Goal: Answer question/provide support: Share knowledge or assist other users

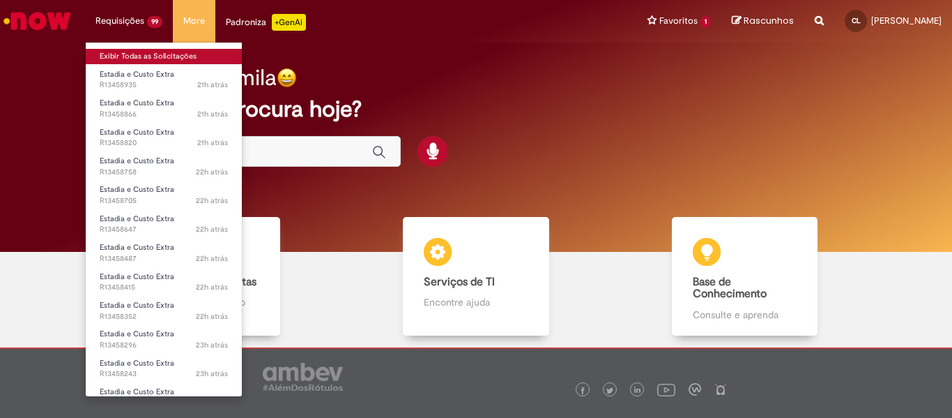
click at [157, 55] on link "Exibir Todas as Solicitações" at bounding box center [164, 56] width 156 height 15
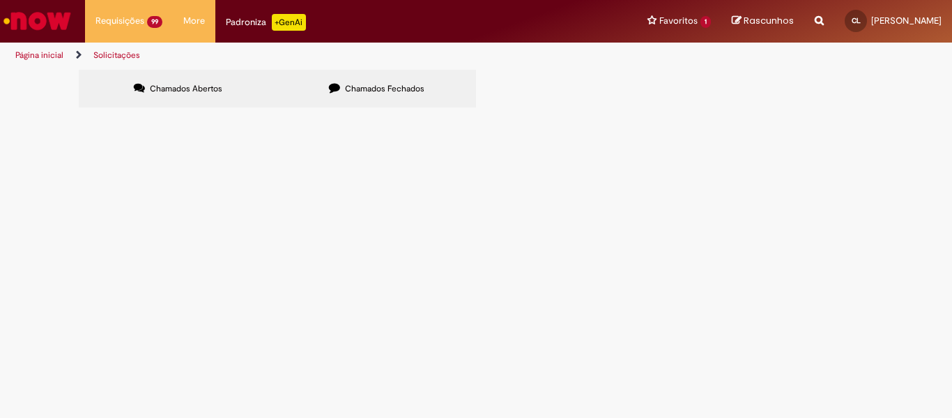
scroll to position [311, 0]
click at [0, 0] on icon at bounding box center [0, 0] width 0 height 0
click at [0, 0] on link at bounding box center [0, 0] width 0 height 0
click at [0, 0] on icon at bounding box center [0, 0] width 0 height 0
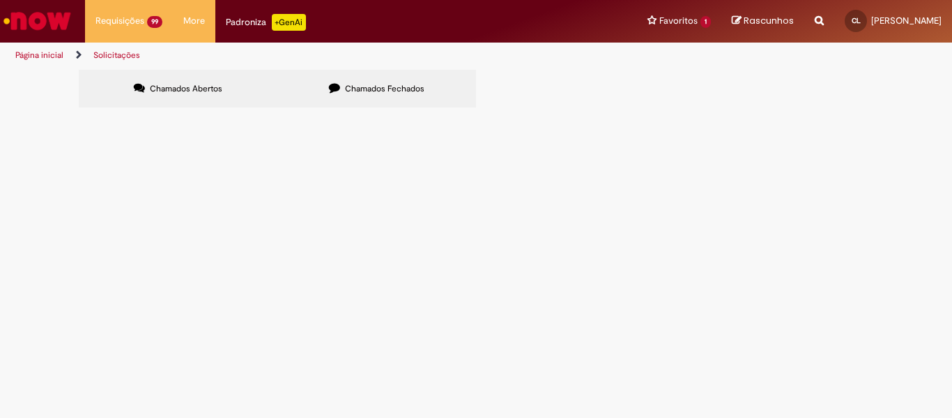
click at [0, 0] on link at bounding box center [0, 0] width 0 height 0
click at [0, 0] on icon at bounding box center [0, 0] width 0 height 0
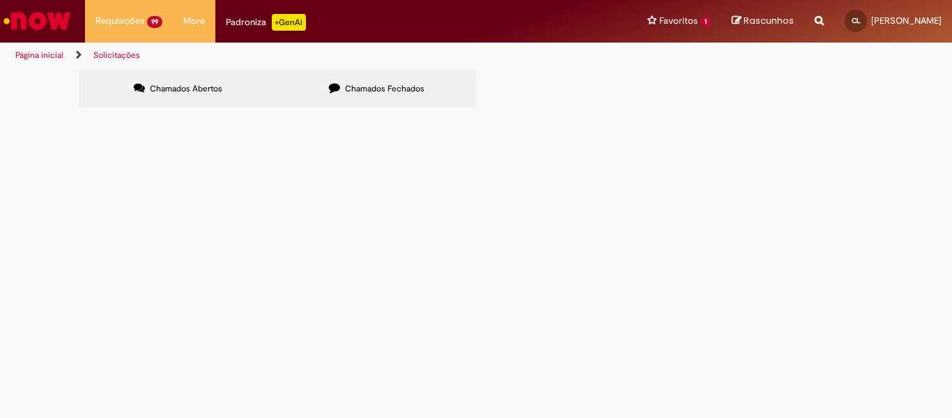
click at [0, 0] on icon at bounding box center [0, 0] width 0 height 0
click at [0, 0] on link at bounding box center [0, 0] width 0 height 0
click at [0, 0] on icon at bounding box center [0, 0] width 0 height 0
click at [0, 0] on link at bounding box center [0, 0] width 0 height 0
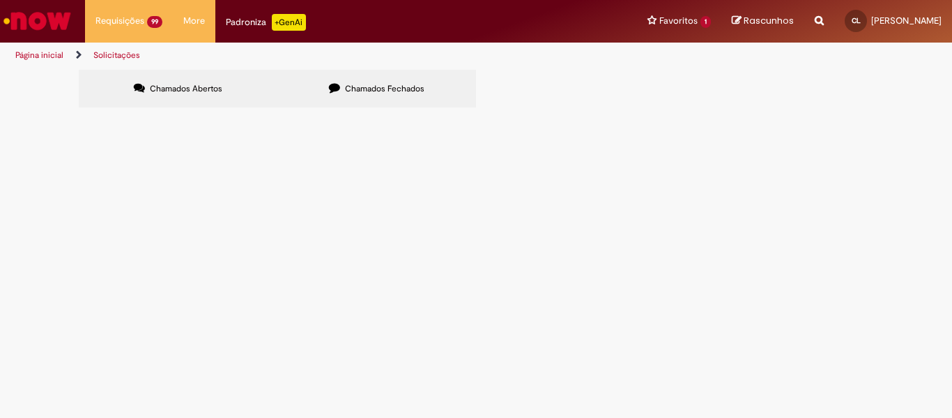
click at [0, 0] on link at bounding box center [0, 0] width 0 height 0
click at [0, 0] on icon at bounding box center [0, 0] width 0 height 0
click at [0, 0] on link at bounding box center [0, 0] width 0 height 0
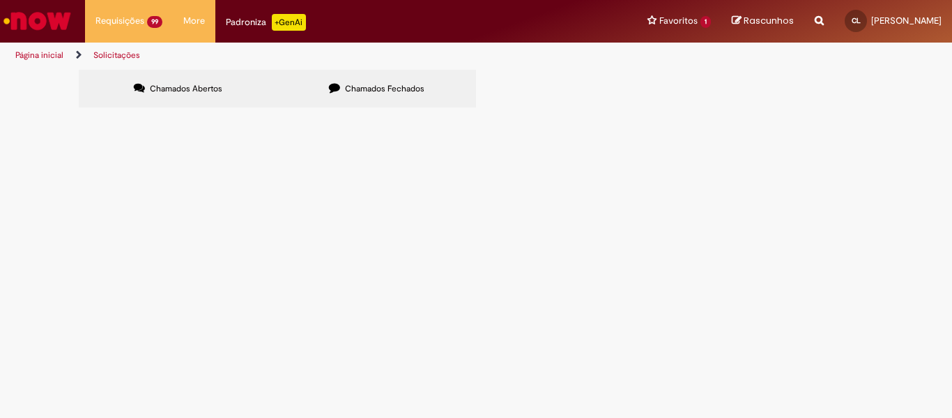
click at [0, 0] on link at bounding box center [0, 0] width 0 height 0
drag, startPoint x: 95, startPoint y: 168, endPoint x: 763, endPoint y: 289, distance: 679.6
click at [0, 0] on tbody "R13355096 Estadia e Custo Extra Em Tratamento R13355025 Estadia e Custo Extra E…" at bounding box center [0, 0] width 0 height 0
copy tbody "R13354924 Estadia e Custo Extra Em Tratamento R13354908 Estadia e Custo Extra I…"
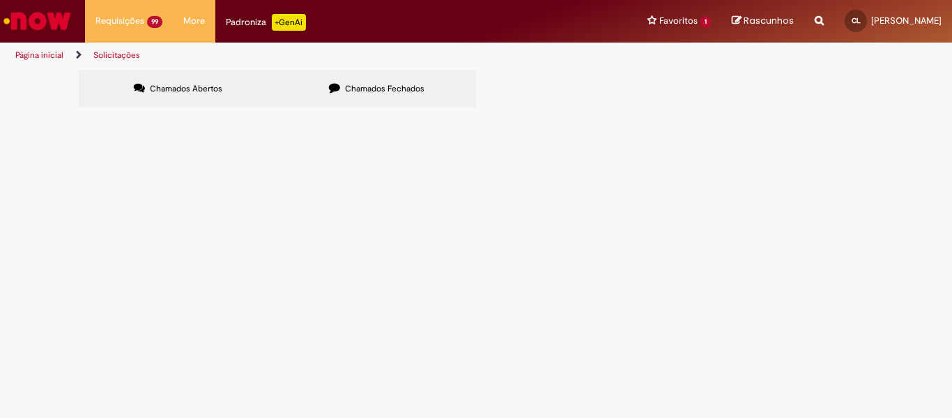
scroll to position [311, 0]
click at [0, 0] on link at bounding box center [0, 0] width 0 height 0
drag, startPoint x: 93, startPoint y: 200, endPoint x: 775, endPoint y: 195, distance: 681.2
click at [0, 0] on tr "R13348087 Estadia e Custo Extra Informações Adicionais Solicitadas" at bounding box center [0, 0] width 0 height 0
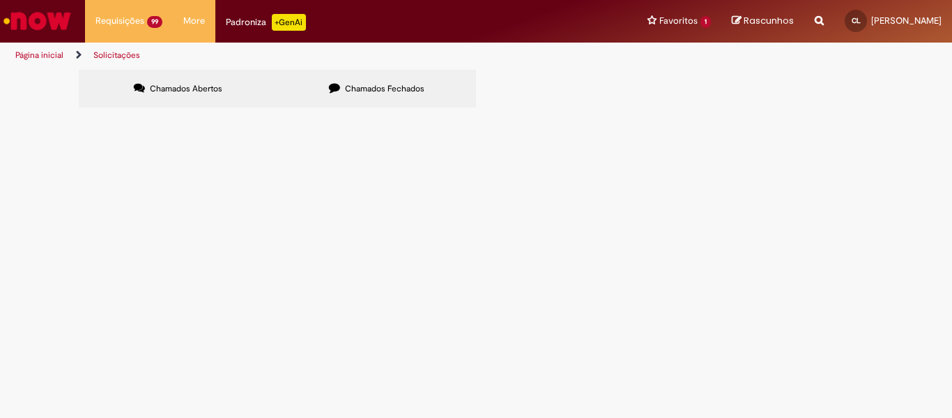
copy tr "R13348087 Estadia e Custo Extra Informações Adicionais Solicitadas"
click at [0, 0] on link at bounding box center [0, 0] width 0 height 0
drag, startPoint x: 96, startPoint y: 247, endPoint x: 750, endPoint y: 279, distance: 654.8
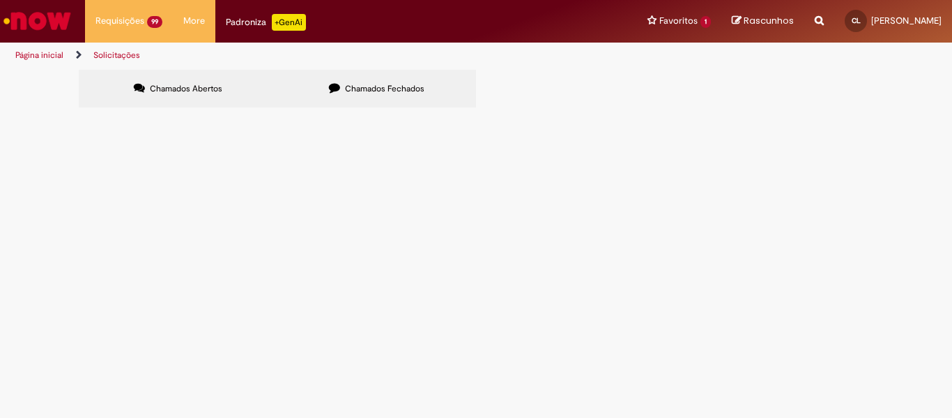
click at [0, 0] on tbody "R13345933 Estadia e Custo Extra Em Tratamento R13345874 Estadia e Custo Extra E…" at bounding box center [0, 0] width 0 height 0
copy tbody "R13345802 Estadia e Custo Extra Informações Adicionais Solicitadas R13345781 Es…"
click at [0, 0] on link at bounding box center [0, 0] width 0 height 0
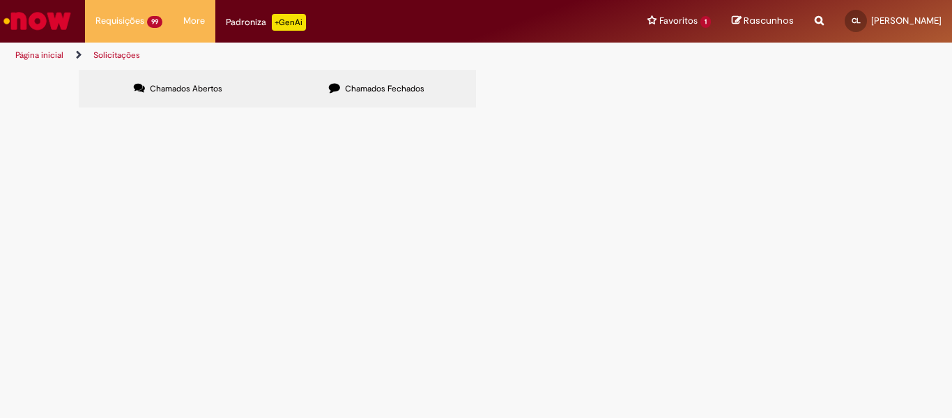
click at [0, 0] on link at bounding box center [0, 0] width 0 height 0
click at [0, 0] on div "Linhas 581 − 600 de 2787" at bounding box center [0, 0] width 0 height 0
click at [0, 0] on link at bounding box center [0, 0] width 0 height 0
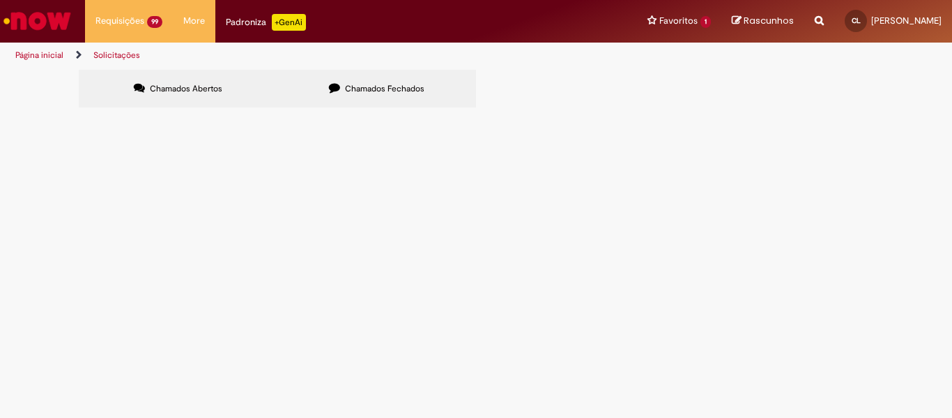
click at [0, 0] on link at bounding box center [0, 0] width 0 height 0
click at [0, 0] on icon at bounding box center [0, 0] width 0 height 0
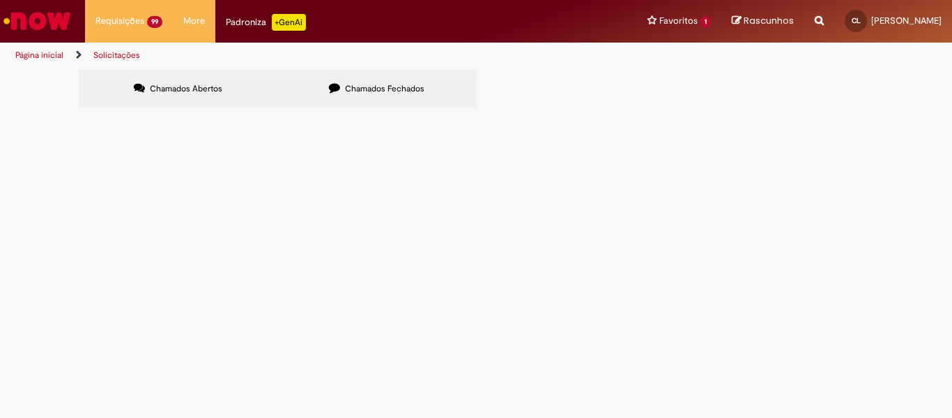
click at [0, 0] on link at bounding box center [0, 0] width 0 height 0
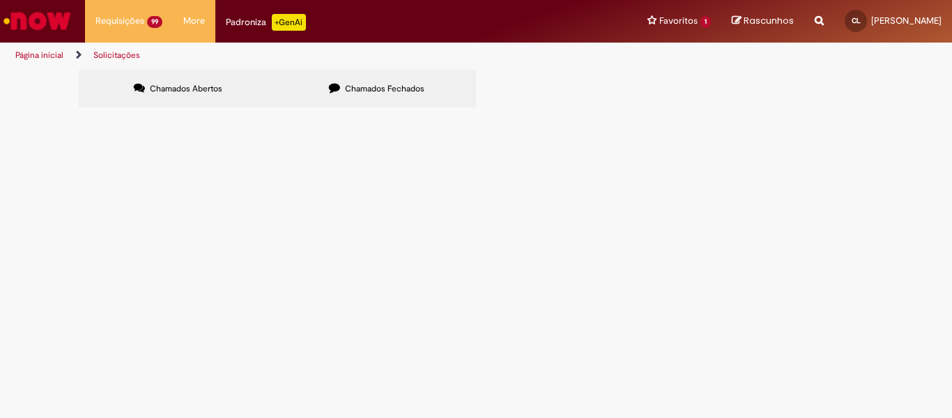
click at [0, 0] on link at bounding box center [0, 0] width 0 height 0
click at [0, 0] on icon at bounding box center [0, 0] width 0 height 0
click at [0, 0] on link at bounding box center [0, 0] width 0 height 0
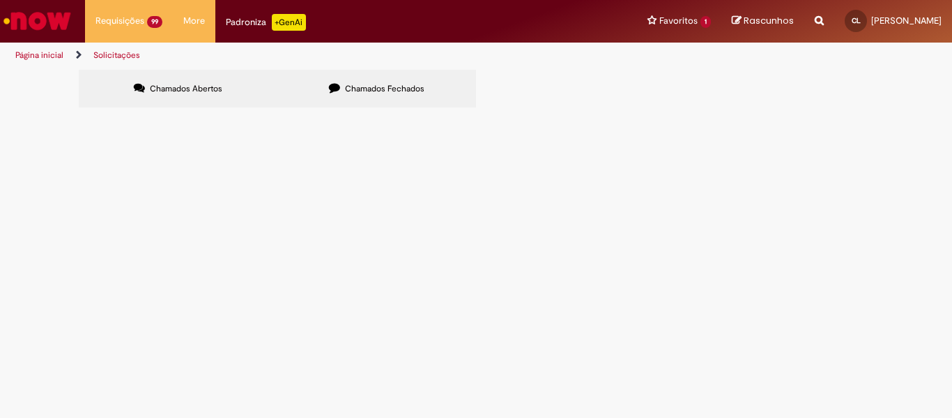
click at [0, 0] on link at bounding box center [0, 0] width 0 height 0
click at [0, 0] on icon at bounding box center [0, 0] width 0 height 0
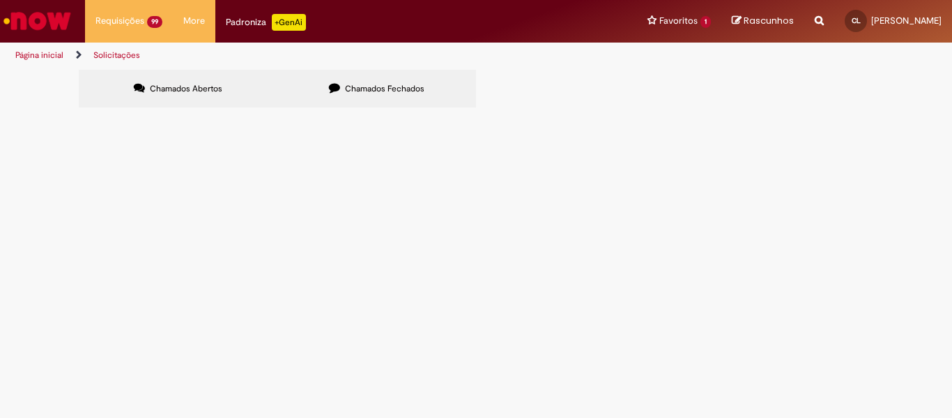
click at [0, 0] on icon at bounding box center [0, 0] width 0 height 0
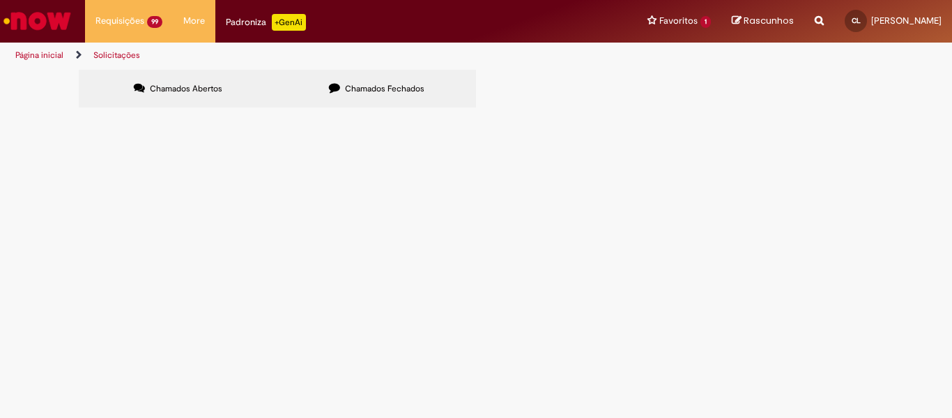
click at [0, 0] on icon at bounding box center [0, 0] width 0 height 0
click at [0, 0] on link at bounding box center [0, 0] width 0 height 0
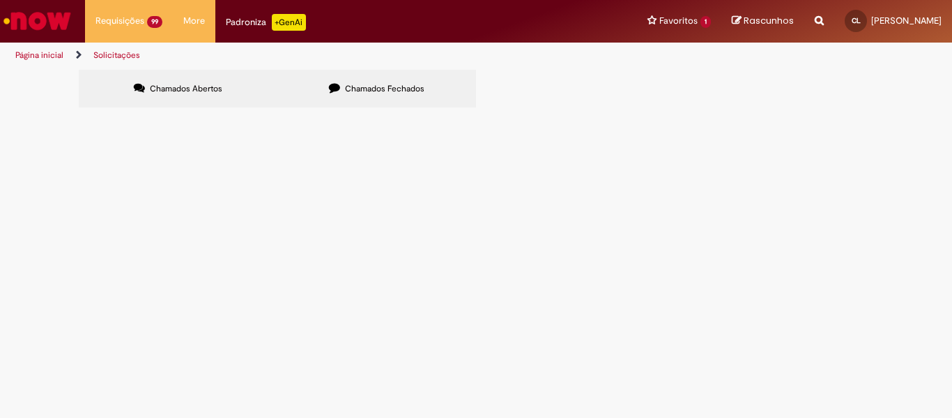
click at [0, 0] on link at bounding box center [0, 0] width 0 height 0
click at [0, 0] on icon at bounding box center [0, 0] width 0 height 0
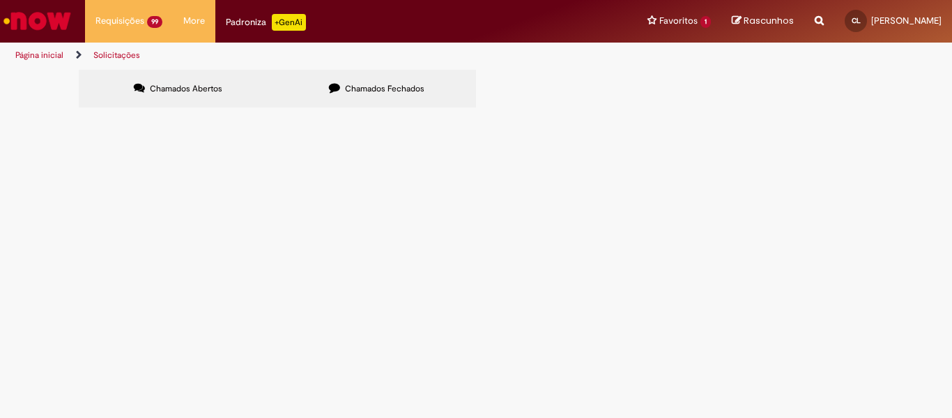
click at [0, 0] on icon at bounding box center [0, 0] width 0 height 0
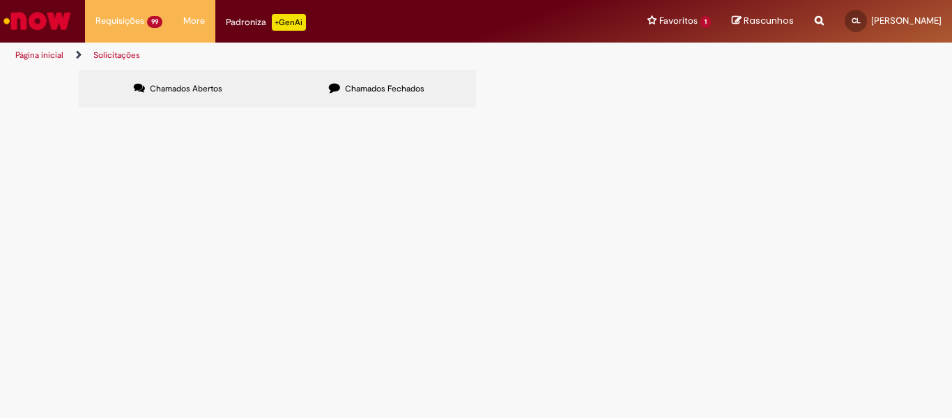
click at [0, 0] on icon at bounding box center [0, 0] width 0 height 0
click at [0, 0] on link at bounding box center [0, 0] width 0 height 0
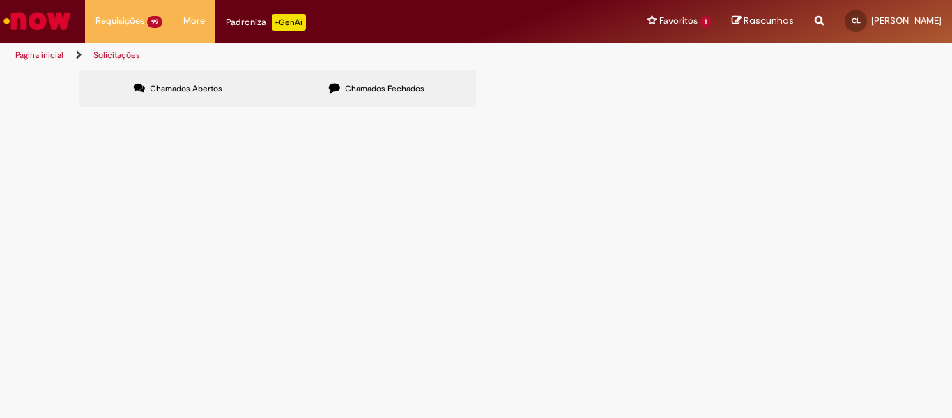
click at [0, 0] on link at bounding box center [0, 0] width 0 height 0
click at [0, 0] on icon at bounding box center [0, 0] width 0 height 0
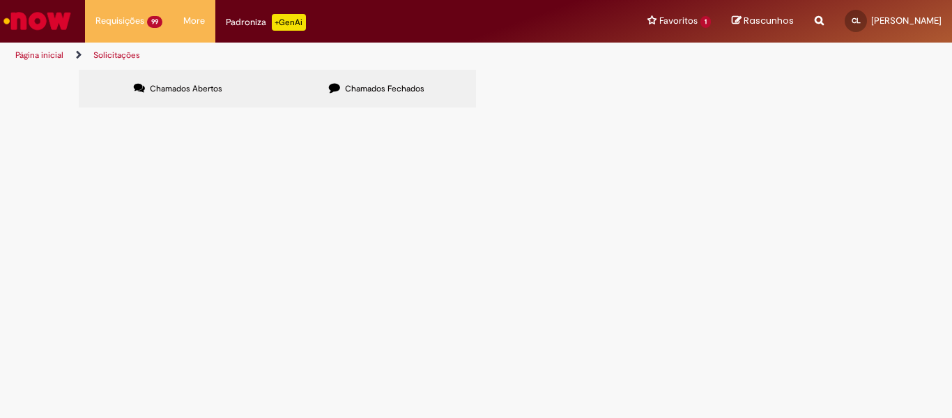
click at [0, 0] on icon at bounding box center [0, 0] width 0 height 0
click at [0, 0] on link at bounding box center [0, 0] width 0 height 0
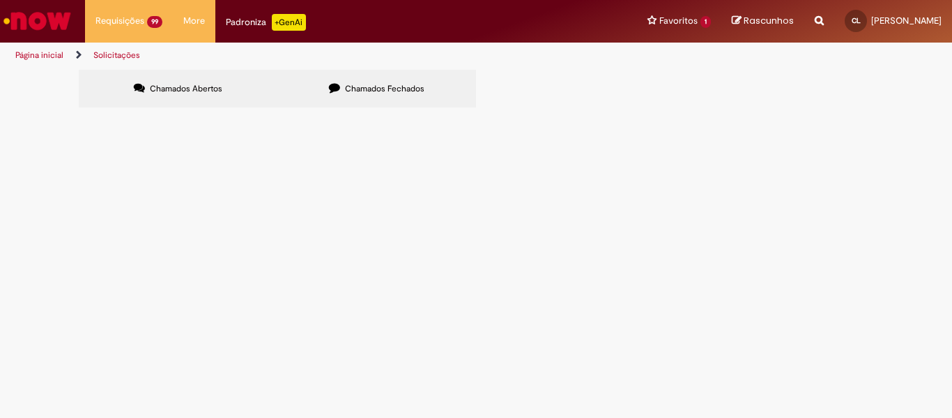
click at [0, 0] on link at bounding box center [0, 0] width 0 height 0
click at [0, 0] on icon at bounding box center [0, 0] width 0 height 0
click at [0, 0] on link at bounding box center [0, 0] width 0 height 0
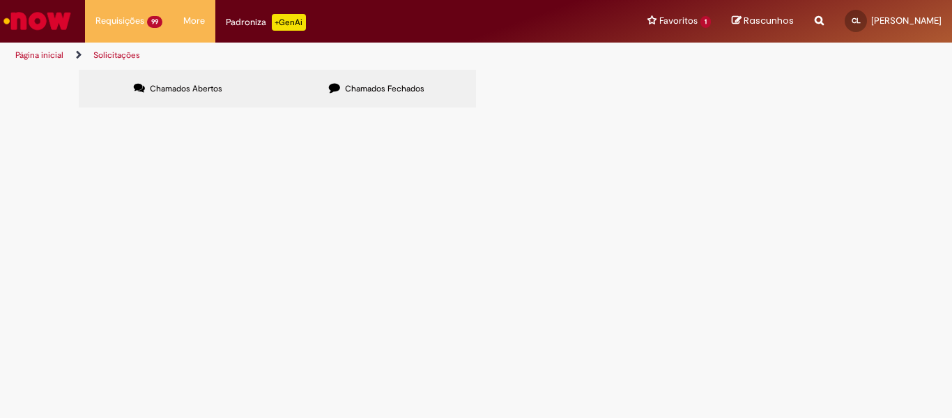
click at [0, 0] on link at bounding box center [0, 0] width 0 height 0
click at [0, 0] on icon at bounding box center [0, 0] width 0 height 0
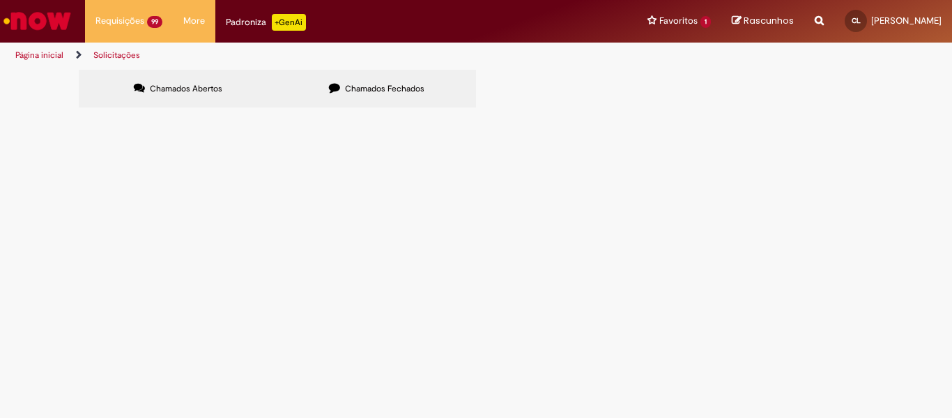
click at [0, 0] on link at bounding box center [0, 0] width 0 height 0
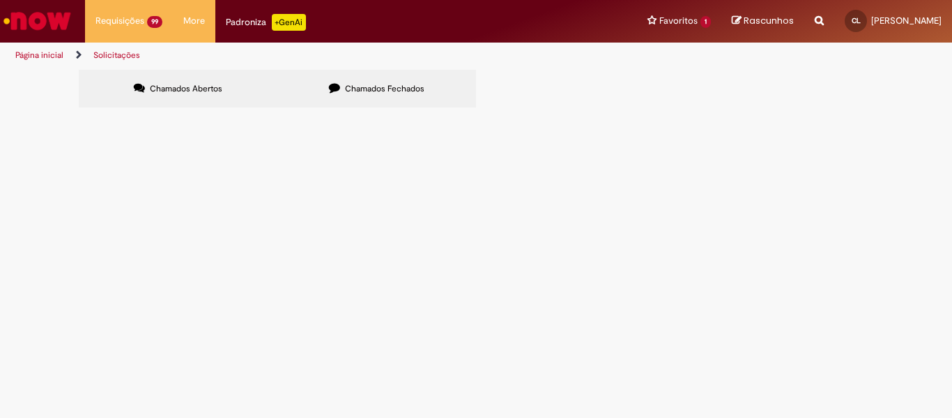
click at [0, 0] on link at bounding box center [0, 0] width 0 height 0
click at [0, 0] on icon at bounding box center [0, 0] width 0 height 0
click at [0, 0] on link at bounding box center [0, 0] width 0 height 0
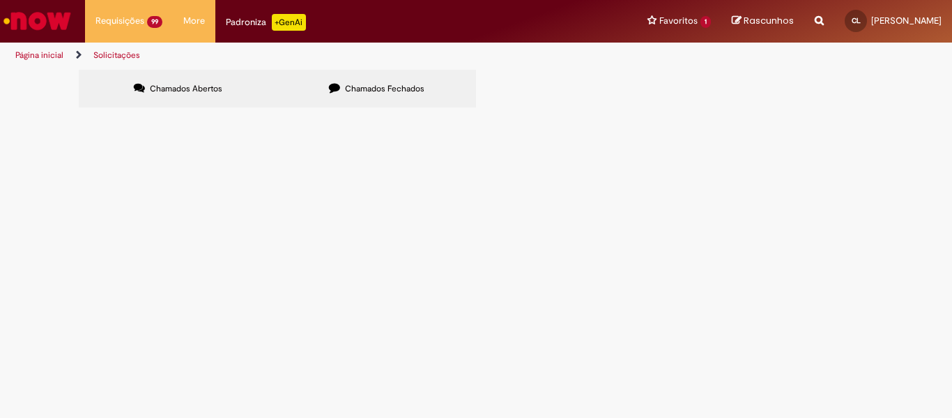
click at [0, 0] on link at bounding box center [0, 0] width 0 height 0
click at [0, 0] on icon at bounding box center [0, 0] width 0 height 0
click at [0, 0] on link at bounding box center [0, 0] width 0 height 0
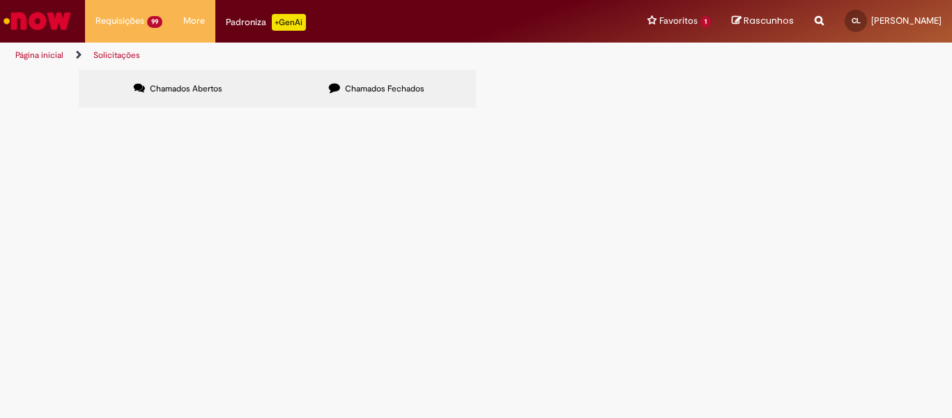
click at [0, 0] on link at bounding box center [0, 0] width 0 height 0
click at [0, 0] on icon at bounding box center [0, 0] width 0 height 0
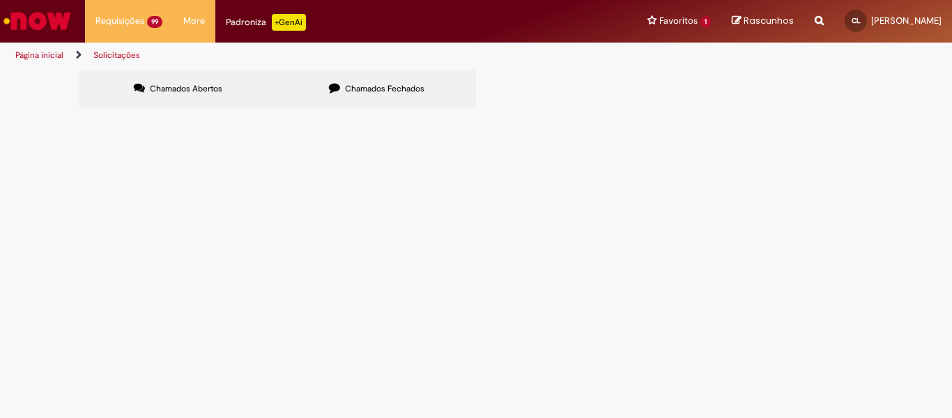
click at [0, 0] on icon at bounding box center [0, 0] width 0 height 0
click at [0, 0] on div "Linhas 2321 − 2340 de 2787" at bounding box center [0, 0] width 0 height 0
click at [0, 0] on icon at bounding box center [0, 0] width 0 height 0
click at [0, 0] on link at bounding box center [0, 0] width 0 height 0
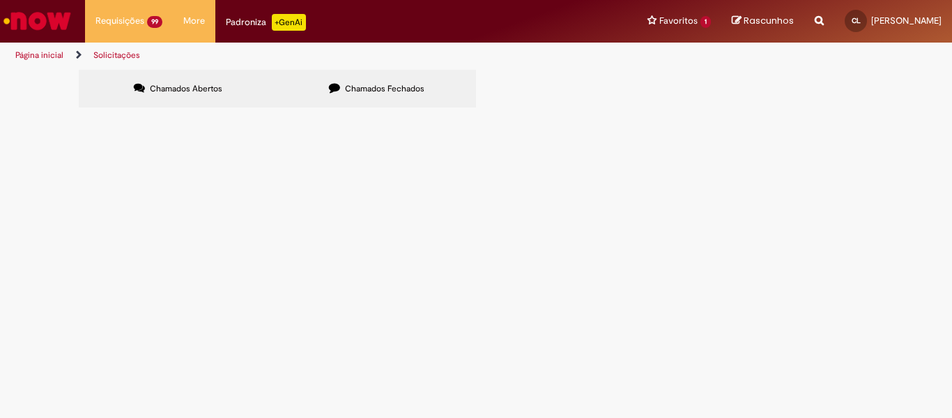
click at [0, 0] on link at bounding box center [0, 0] width 0 height 0
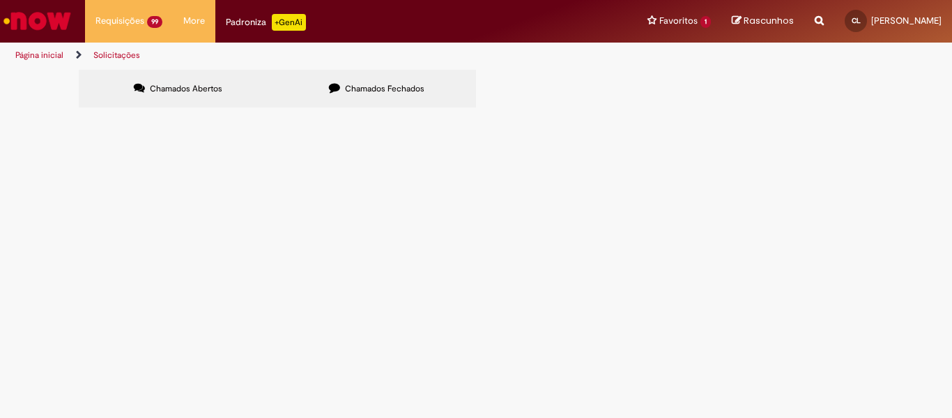
click at [0, 0] on icon at bounding box center [0, 0] width 0 height 0
click at [0, 0] on link at bounding box center [0, 0] width 0 height 0
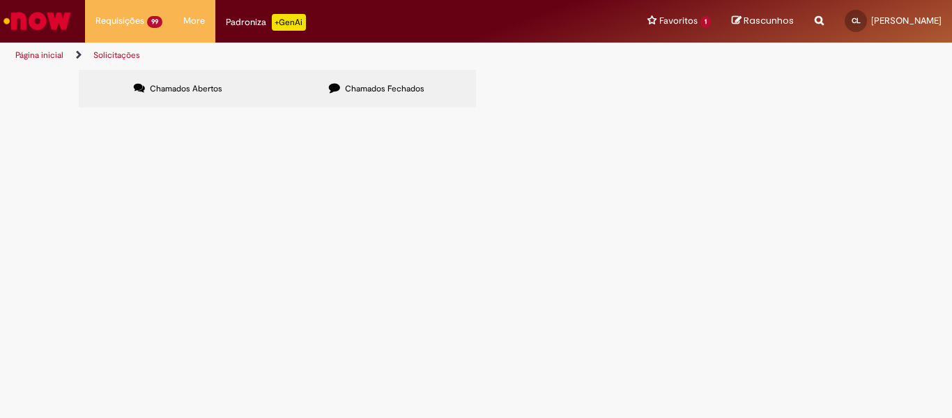
click at [0, 0] on icon at bounding box center [0, 0] width 0 height 0
click at [0, 0] on link at bounding box center [0, 0] width 0 height 0
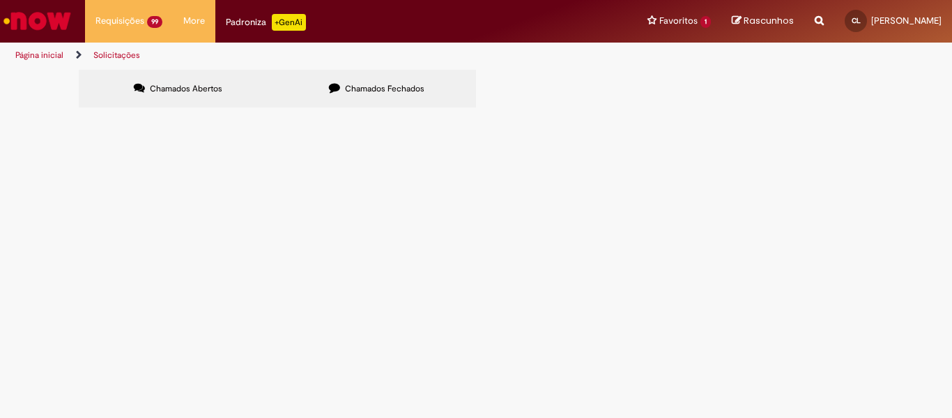
click at [0, 0] on link at bounding box center [0, 0] width 0 height 0
click at [0, 0] on icon at bounding box center [0, 0] width 0 height 0
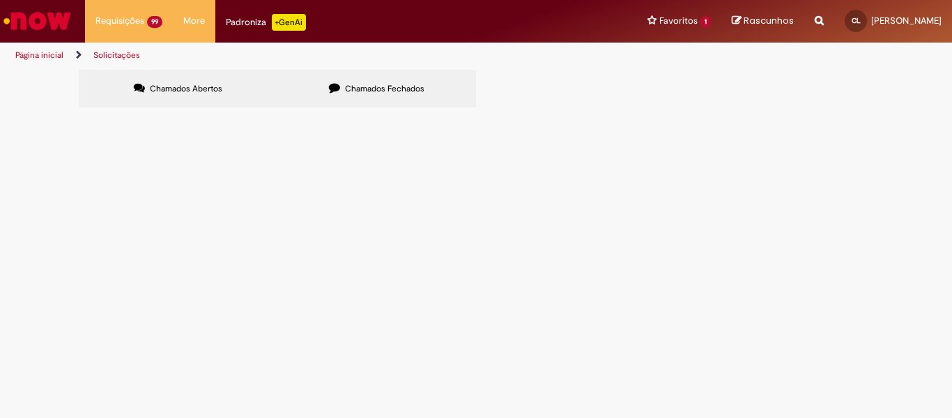
scroll to position [1, 0]
click at [0, 0] on input "Pesquisar" at bounding box center [0, 0] width 0 height 0
paste input "*********"
click at [0, 0] on input "Pesquisar" at bounding box center [0, 0] width 0 height 0
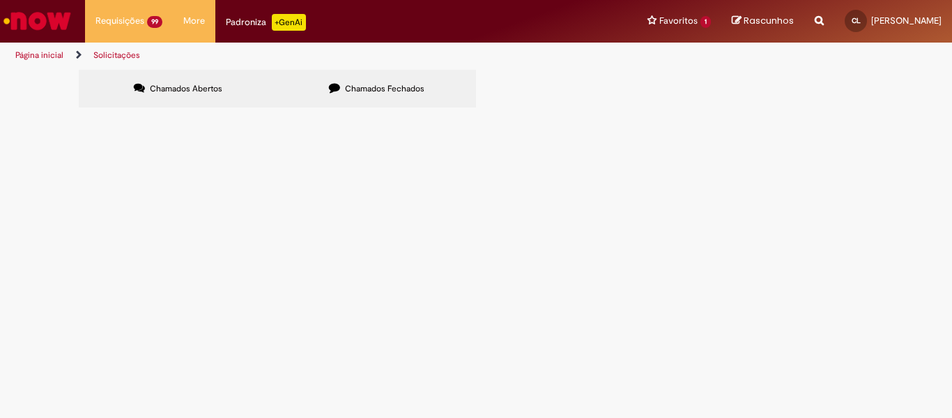
type input "*********"
click at [0, 0] on button "Pesquisar" at bounding box center [0, 0] width 0 height 0
click at [0, 0] on span "Informações Adicionais Solicitadas" at bounding box center [0, 0] width 0 height 0
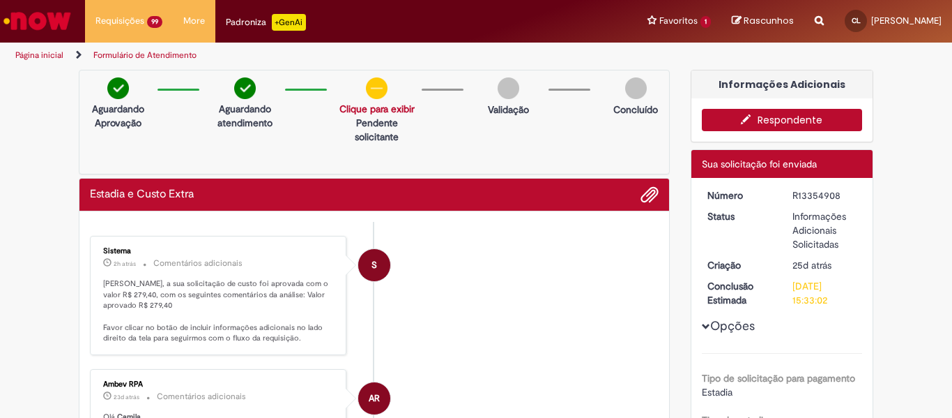
click at [720, 125] on button "Respondente" at bounding box center [782, 120] width 161 height 22
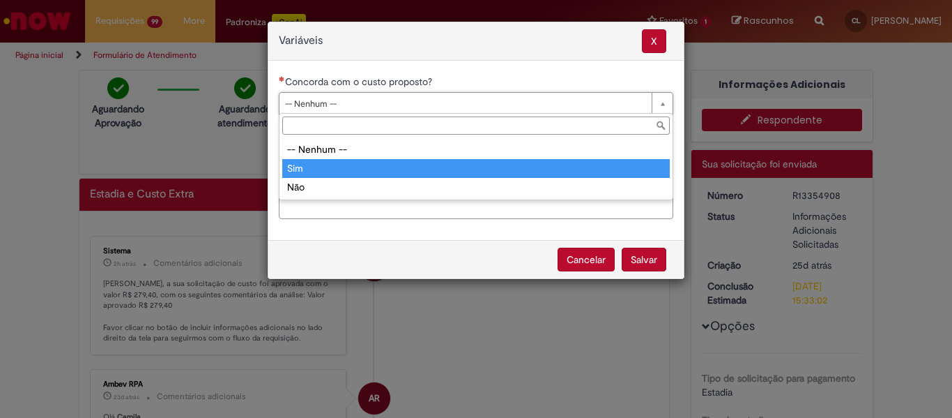
type input "***"
select select "***"
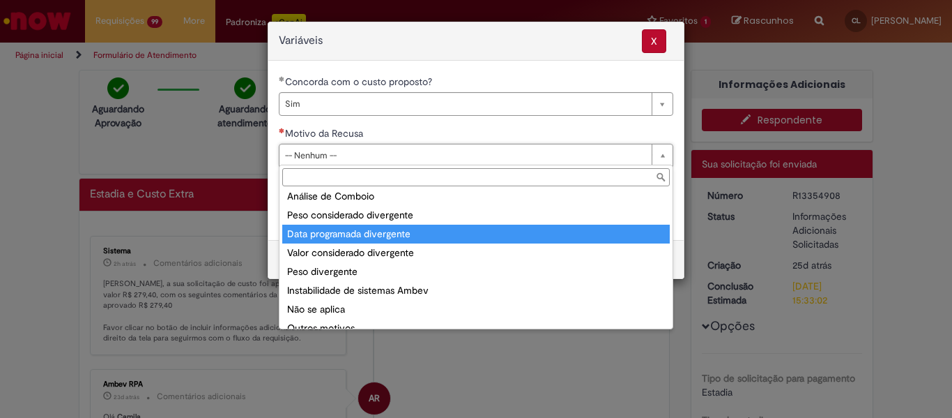
scroll to position [54, 0]
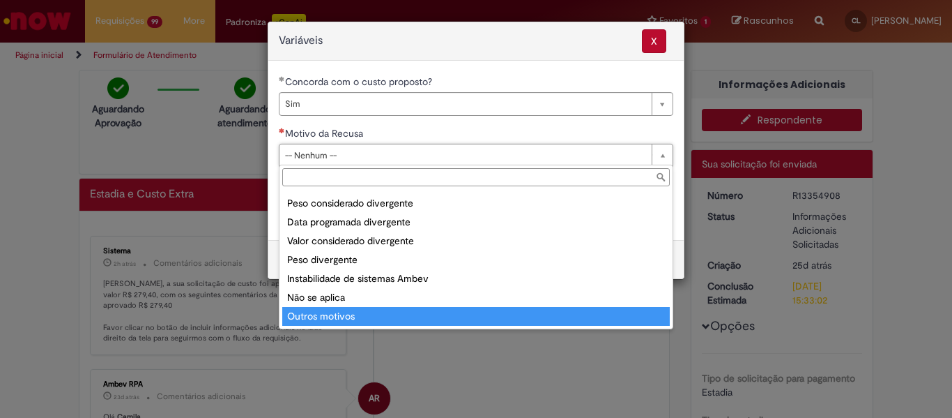
type input "**********"
select select "**********"
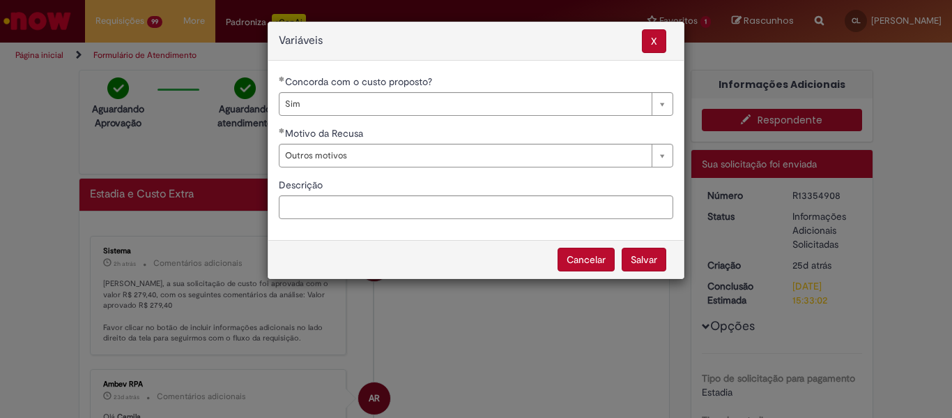
click at [649, 257] on button "Salvar" at bounding box center [644, 260] width 45 height 24
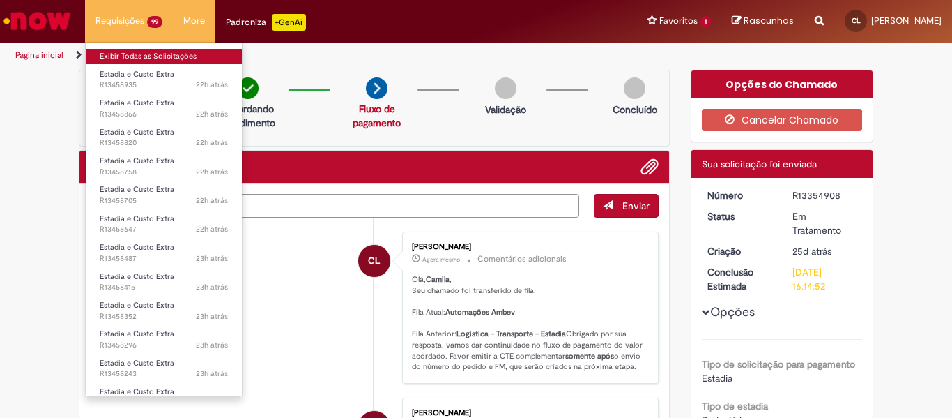
click at [174, 52] on link "Exibir Todas as Solicitações" at bounding box center [164, 56] width 156 height 15
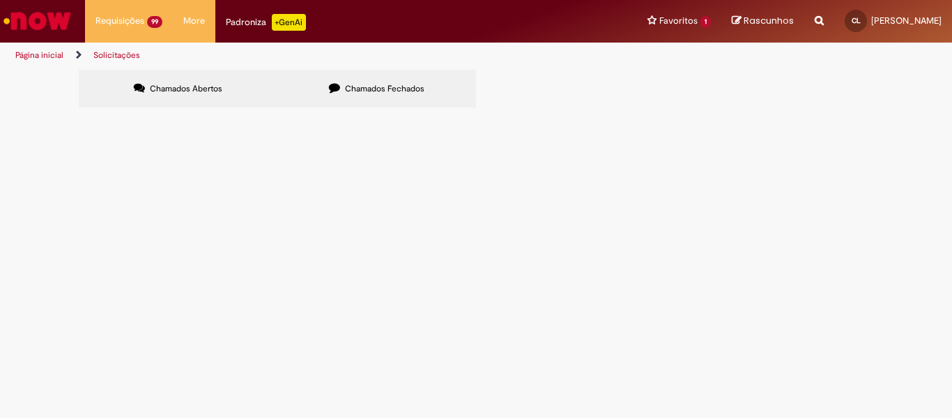
drag, startPoint x: 690, startPoint y: 140, endPoint x: 688, endPoint y: 148, distance: 7.9
click at [0, 0] on input "Pesquisar" at bounding box center [0, 0] width 0 height 0
paste input "*********"
type input "*********"
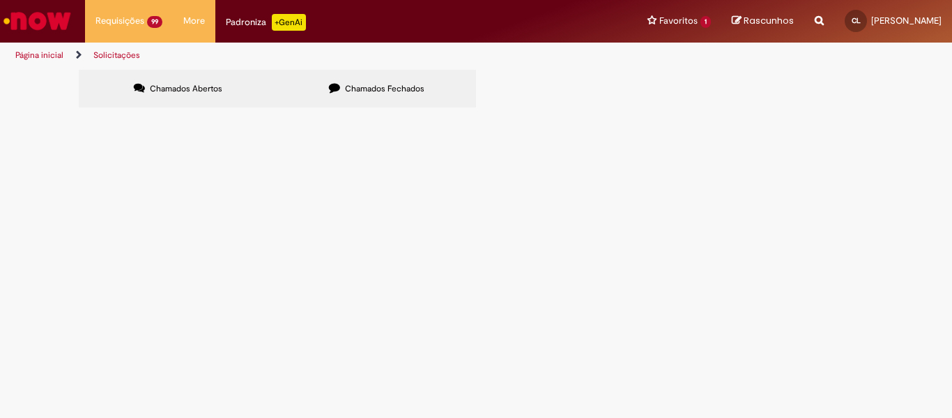
click at [0, 0] on button "Pesquisar" at bounding box center [0, 0] width 0 height 0
click at [0, 0] on span "Pesquisar" at bounding box center [0, 0] width 0 height 0
click at [0, 0] on span "Informações Adicionais Solicitadas" at bounding box center [0, 0] width 0 height 0
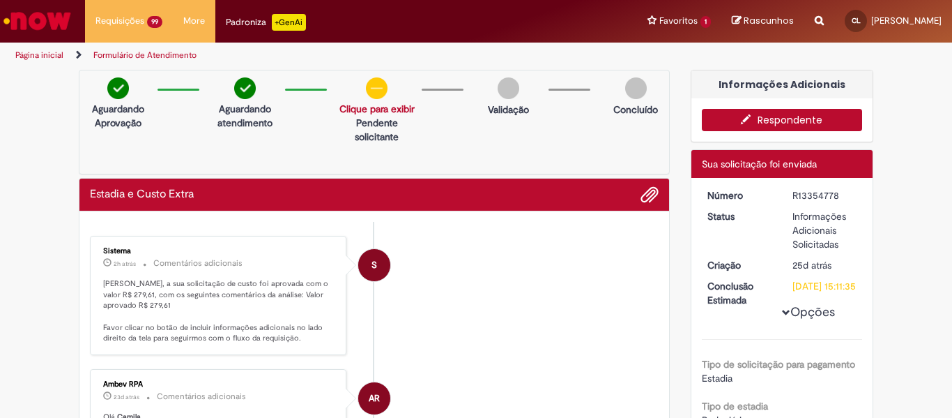
click at [720, 119] on icon "button" at bounding box center [749, 119] width 17 height 10
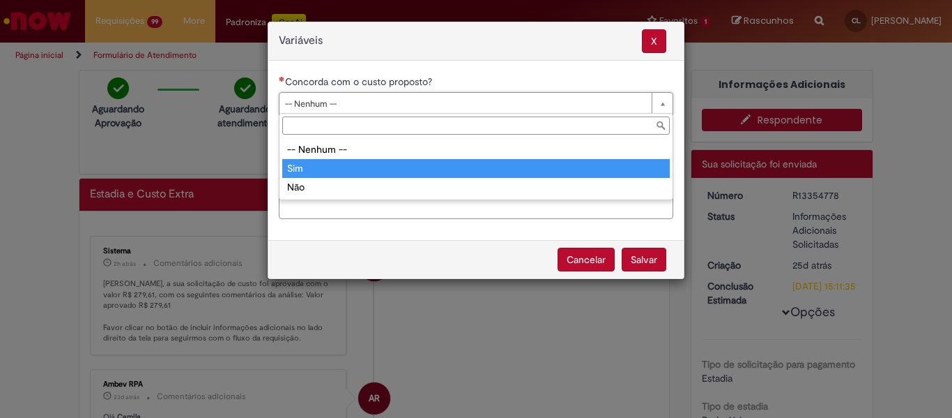
type input "***"
select select "***"
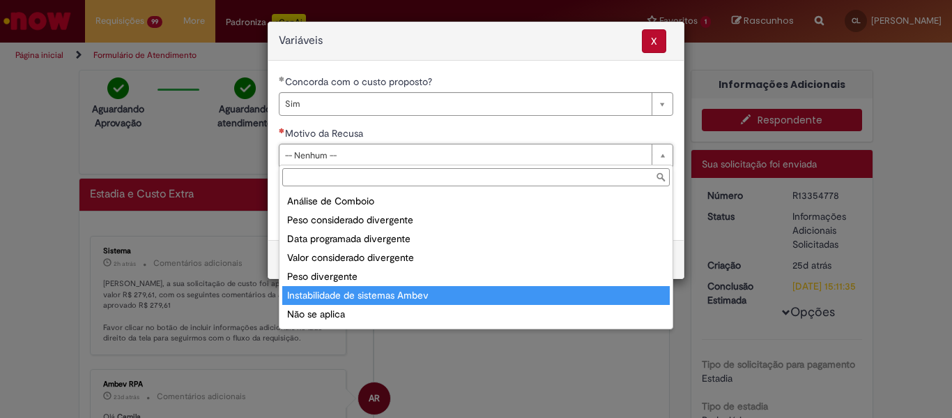
scroll to position [54, 0]
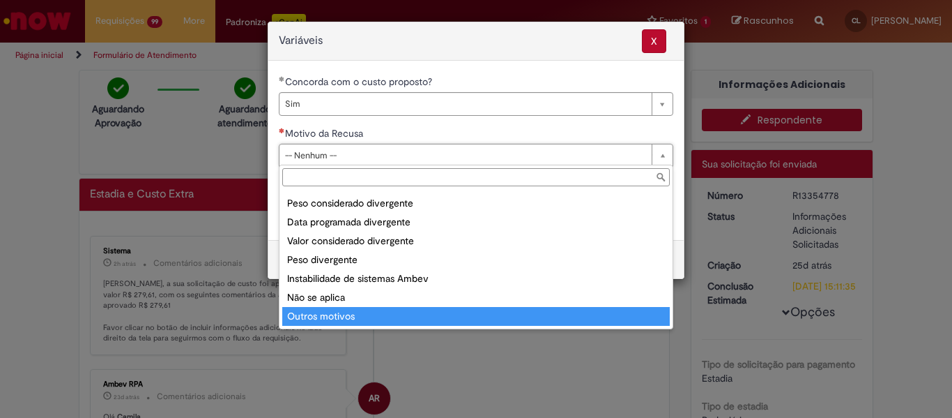
type input "**********"
select select "**********"
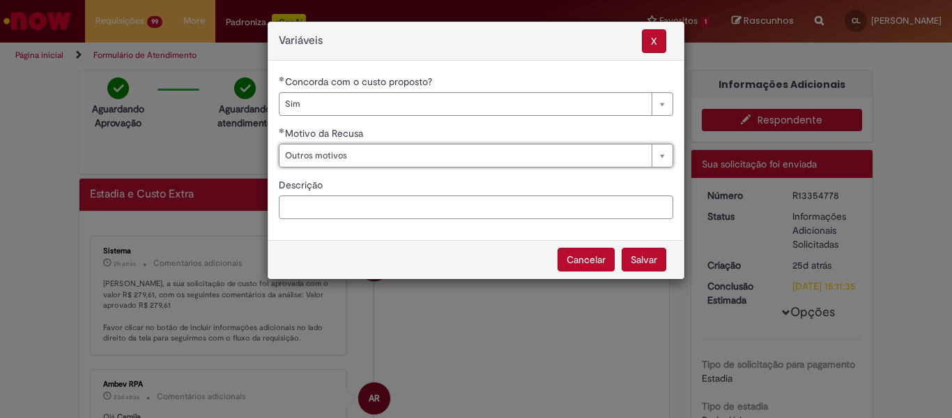
click at [648, 259] on button "Salvar" at bounding box center [644, 260] width 45 height 24
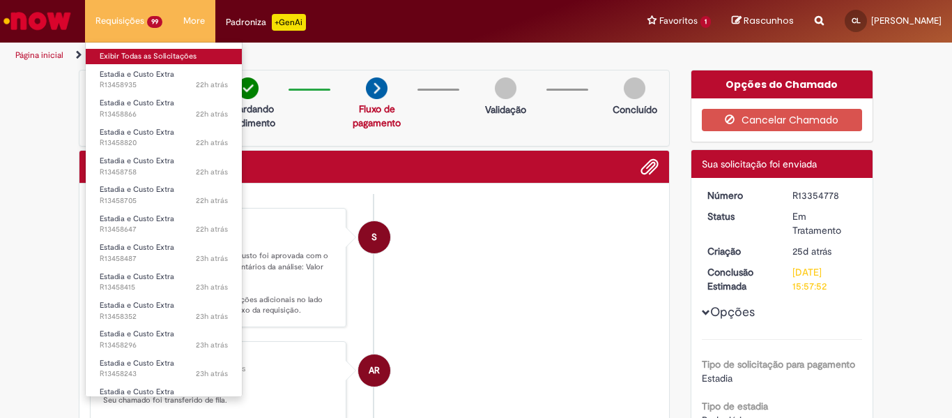
click at [181, 52] on link "Exibir Todas as Solicitações" at bounding box center [164, 56] width 156 height 15
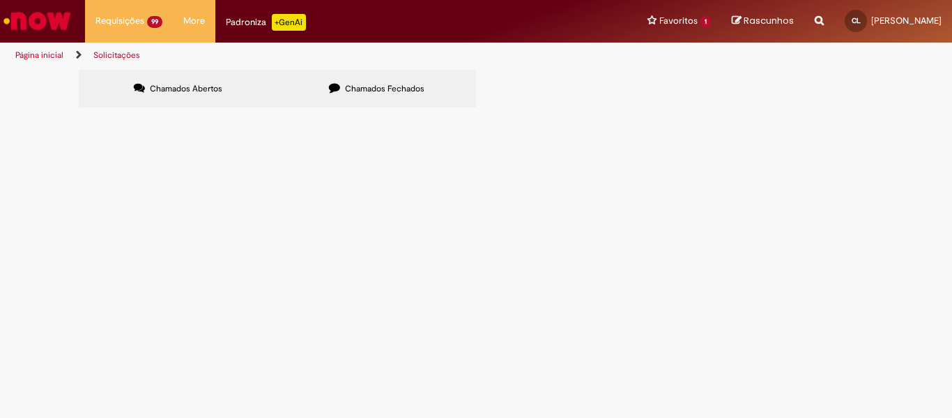
click at [0, 0] on input "Pesquisar" at bounding box center [0, 0] width 0 height 0
paste input "*********"
type input "*********"
click at [0, 0] on span "Pesquisar" at bounding box center [0, 0] width 0 height 0
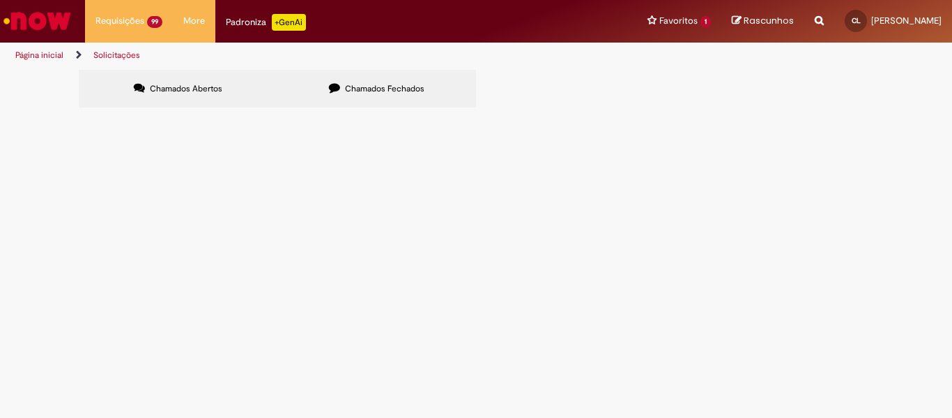
click at [0, 0] on span "Pesquisar" at bounding box center [0, 0] width 0 height 0
click at [0, 0] on span "Informações Adicionais Solicitadas" at bounding box center [0, 0] width 0 height 0
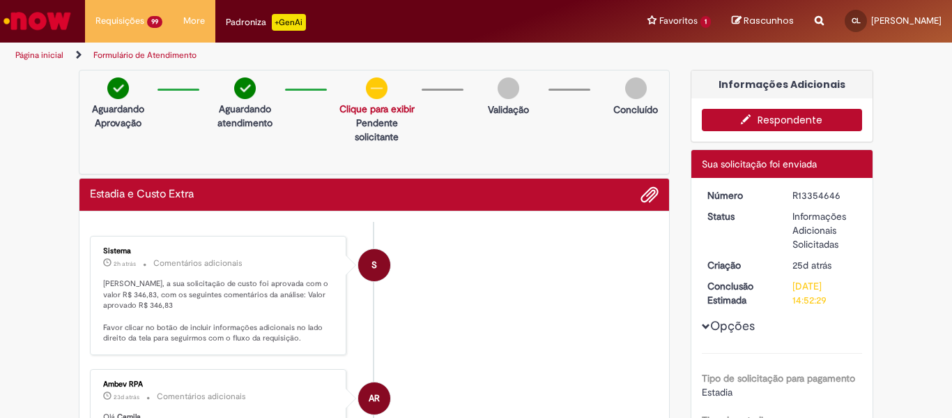
click at [720, 126] on button "Respondente" at bounding box center [782, 120] width 161 height 22
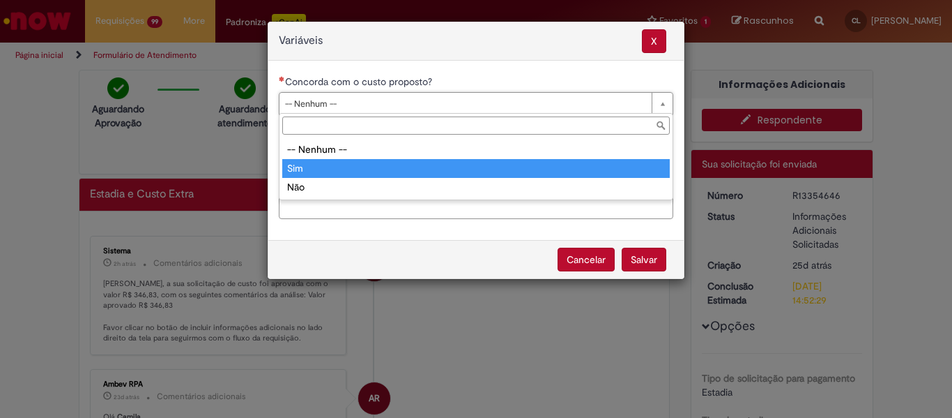
type input "***"
select select "***"
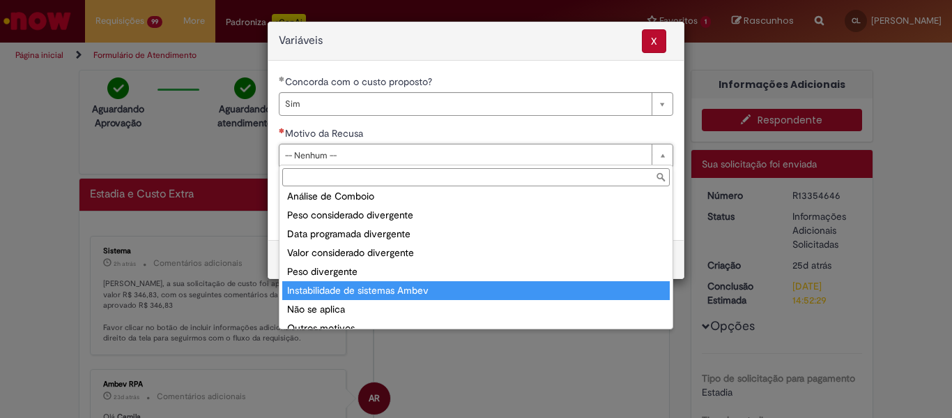
scroll to position [54, 0]
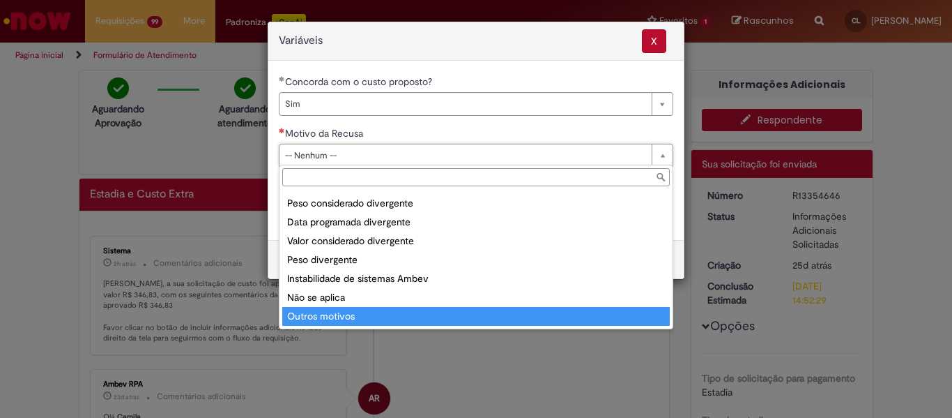
type input "**********"
select select "**********"
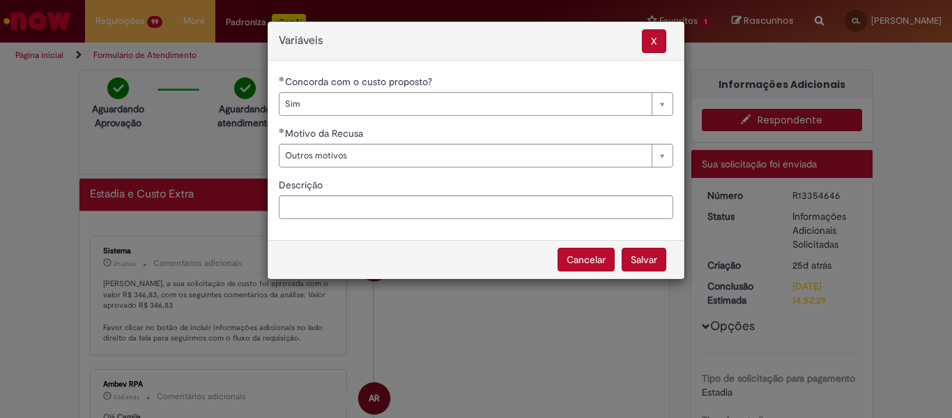
click at [639, 250] on button "Salvar" at bounding box center [644, 260] width 45 height 24
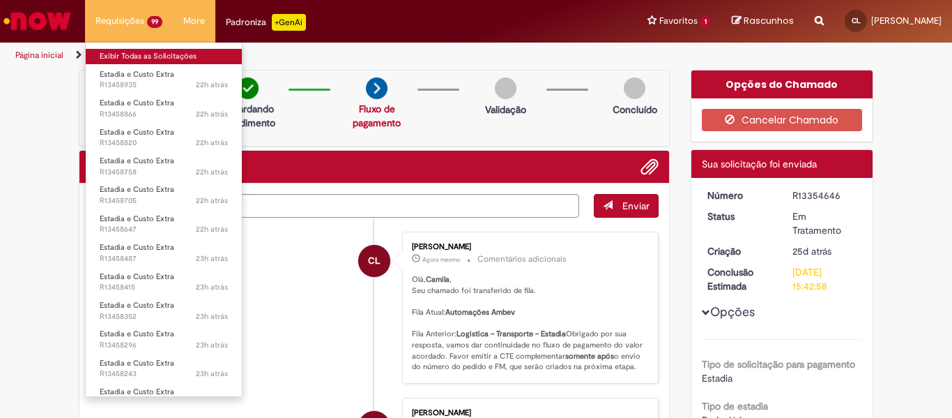
click at [182, 59] on link "Exibir Todas as Solicitações" at bounding box center [164, 56] width 156 height 15
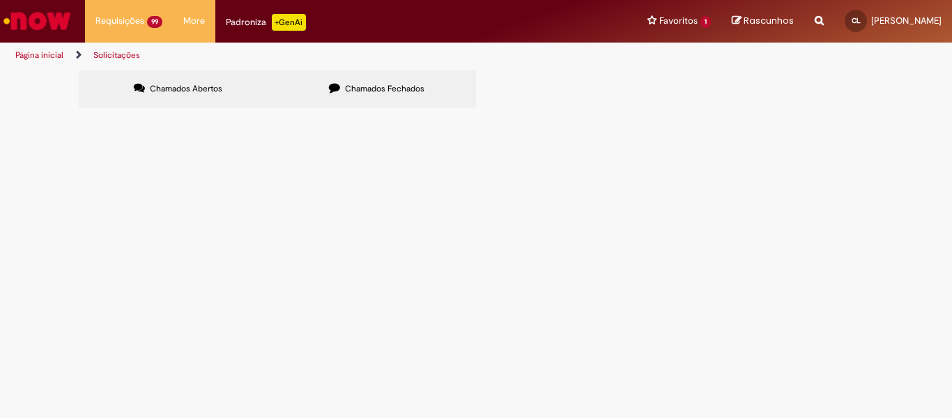
click at [0, 0] on input "Pesquisar" at bounding box center [0, 0] width 0 height 0
paste input "*********"
type input "*********"
click at [0, 0] on button "Pesquisar" at bounding box center [0, 0] width 0 height 0
click at [0, 0] on span "Pesquisar" at bounding box center [0, 0] width 0 height 0
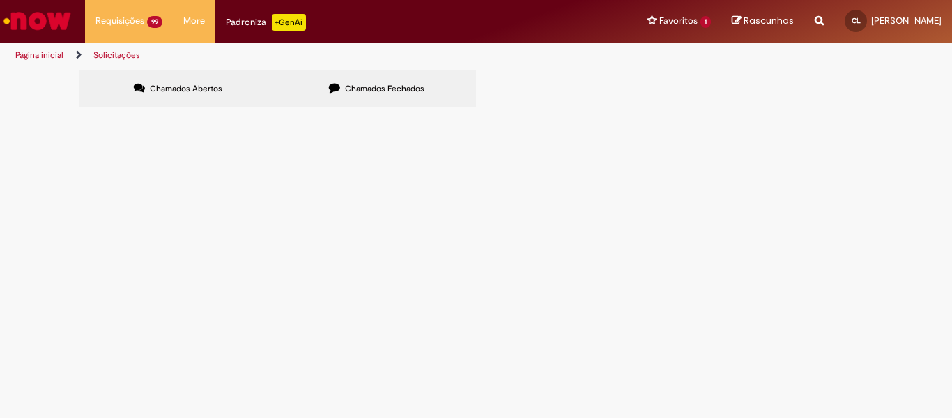
click at [0, 0] on span "Informações Adicionais Solicitadas" at bounding box center [0, 0] width 0 height 0
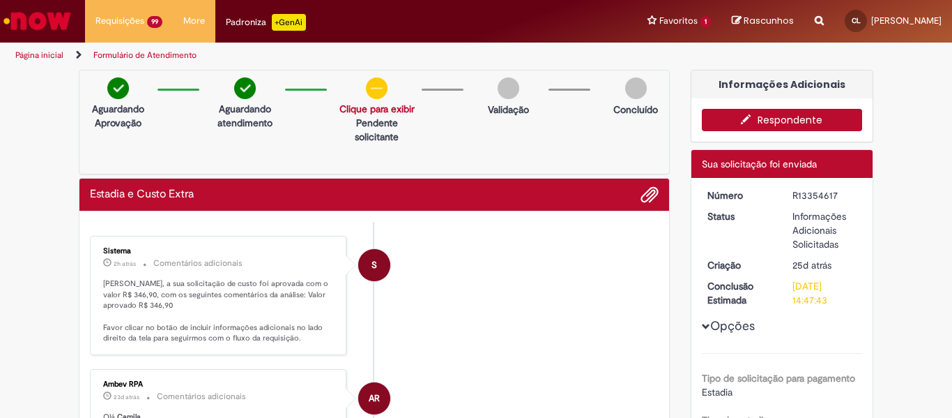
click at [720, 118] on button "Respondente" at bounding box center [782, 120] width 161 height 22
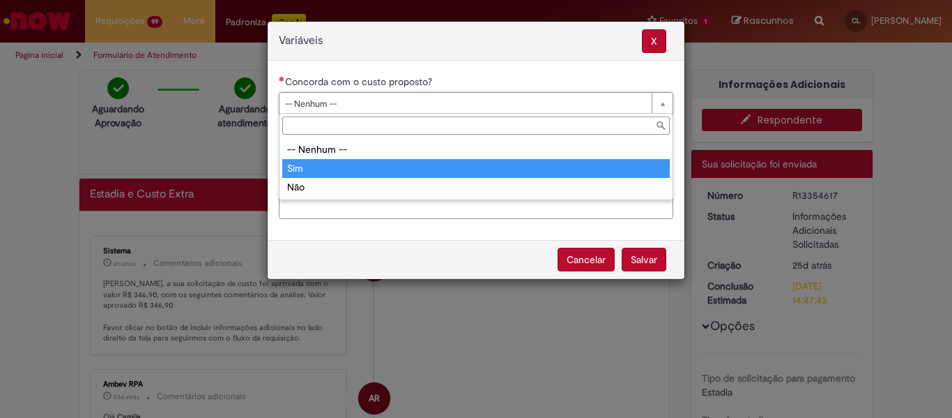
type input "***"
select select "***"
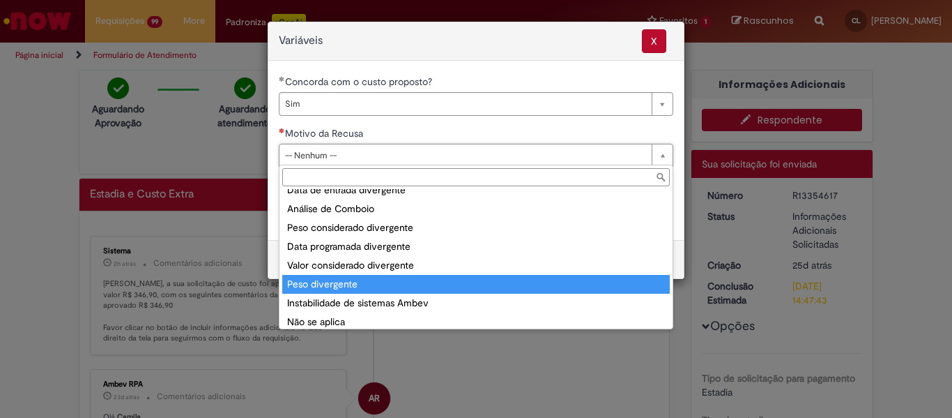
scroll to position [54, 0]
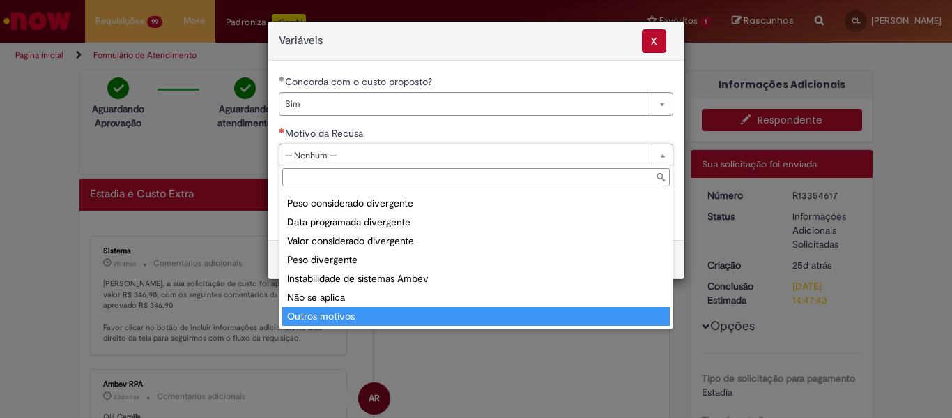
type input "**********"
select select "**********"
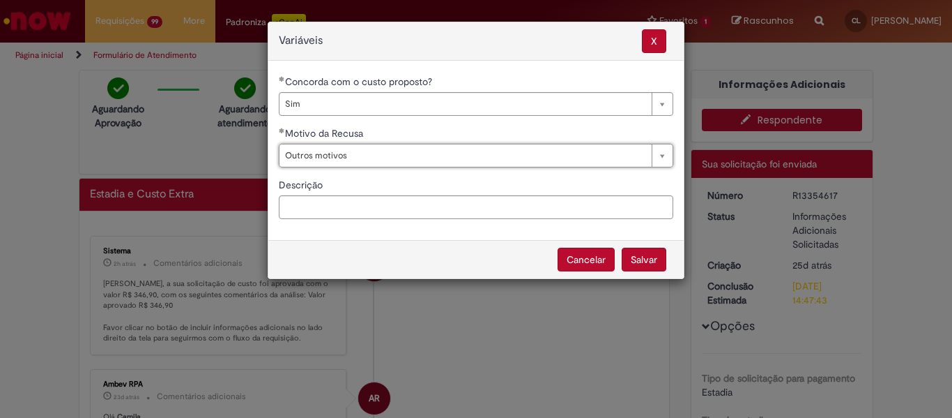
click at [645, 257] on button "Salvar" at bounding box center [644, 260] width 45 height 24
select select "***"
select select "**********"
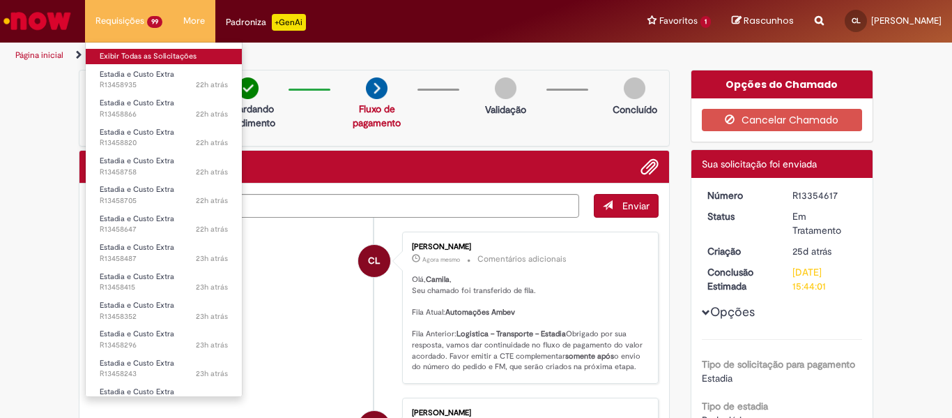
click at [154, 59] on link "Exibir Todas as Solicitações" at bounding box center [164, 56] width 156 height 15
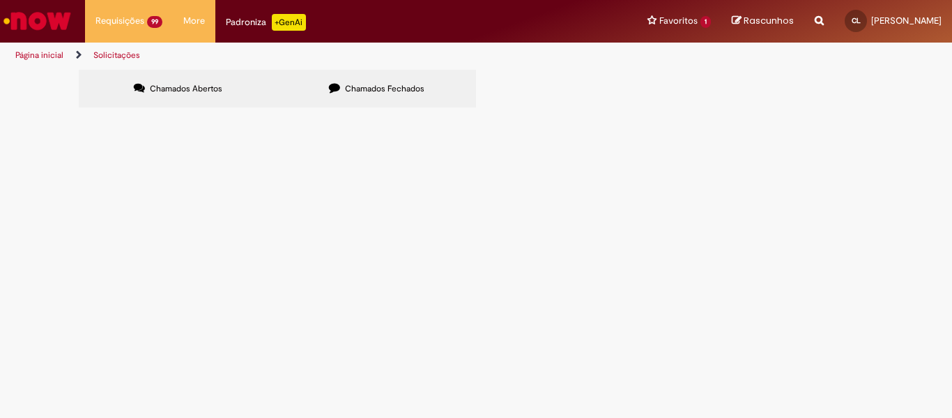
click at [0, 0] on input "Pesquisar" at bounding box center [0, 0] width 0 height 0
paste input "*********"
type input "*********"
click at [0, 0] on span "Pesquisar" at bounding box center [0, 0] width 0 height 0
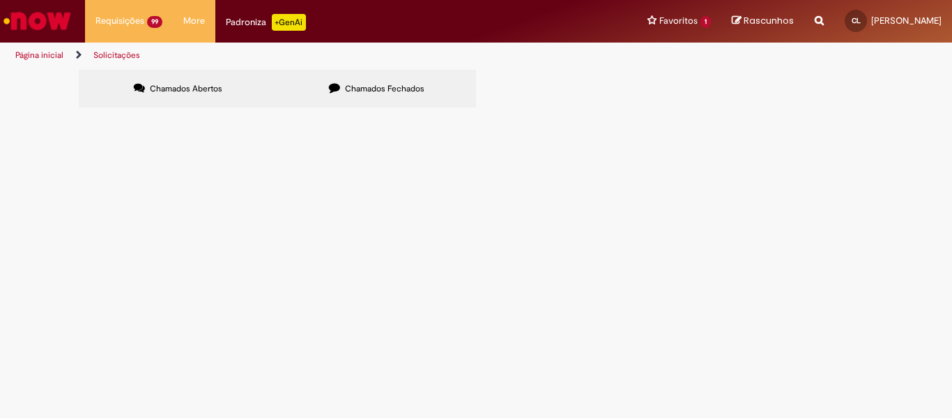
click at [0, 0] on span "Informações Adicionais Solicitadas" at bounding box center [0, 0] width 0 height 0
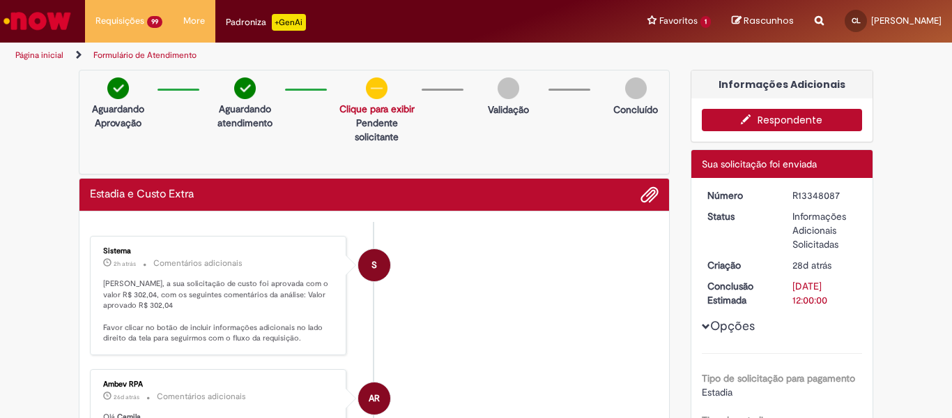
click at [720, 114] on icon "button" at bounding box center [749, 119] width 17 height 10
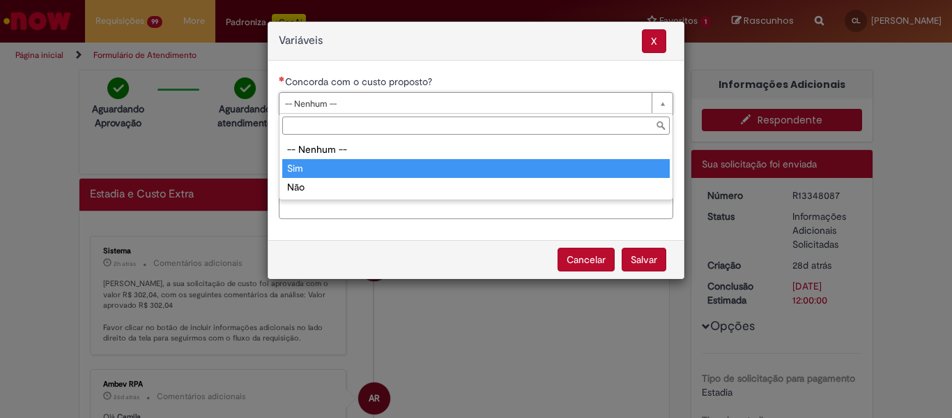
type input "***"
select select "***"
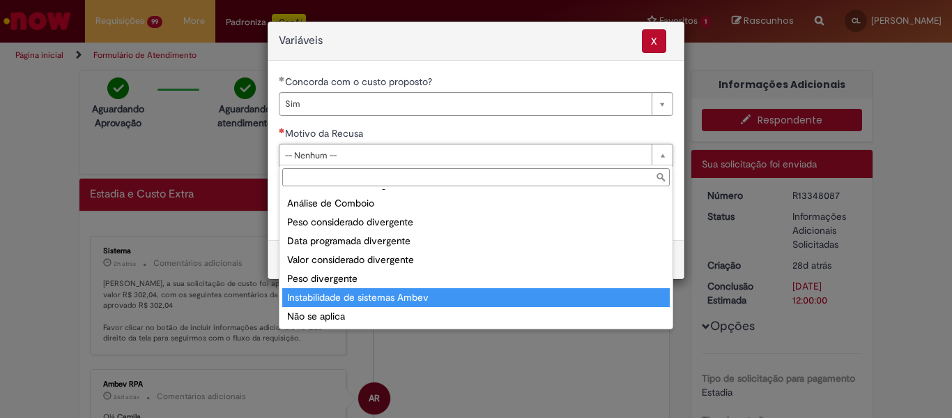
scroll to position [54, 0]
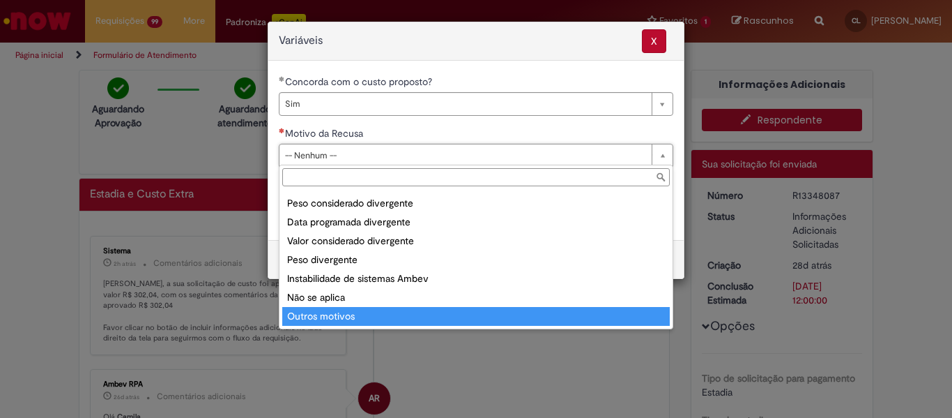
type input "**********"
select select "**********"
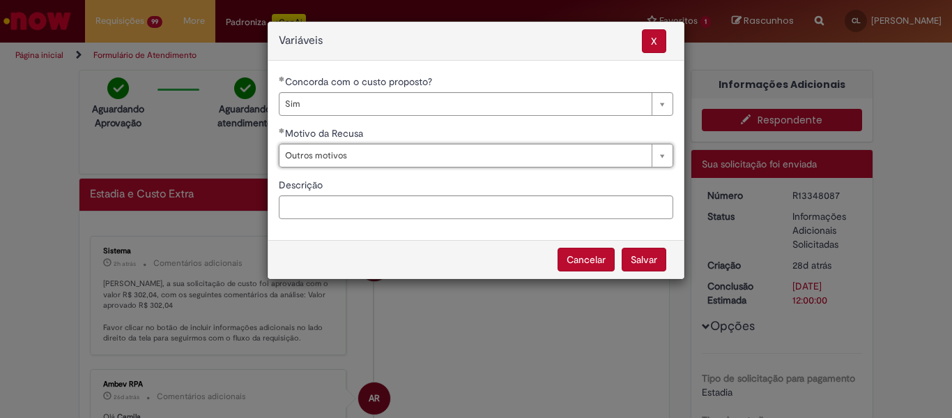
click at [646, 257] on button "Salvar" at bounding box center [644, 260] width 45 height 24
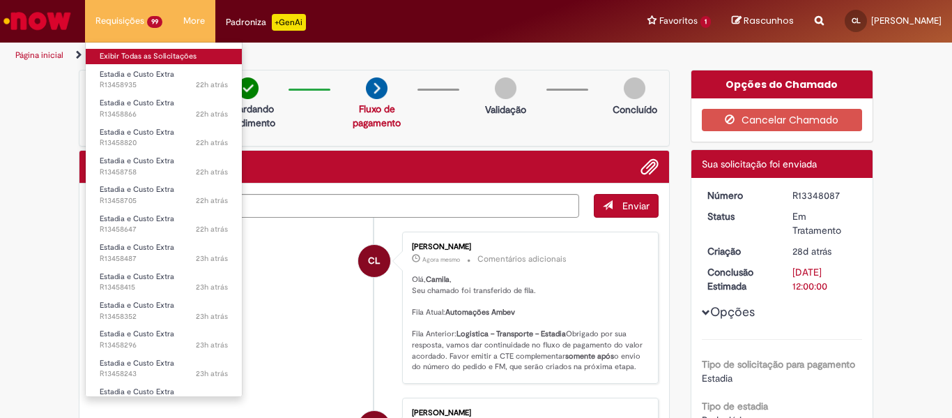
click at [155, 54] on link "Exibir Todas as Solicitações" at bounding box center [164, 56] width 156 height 15
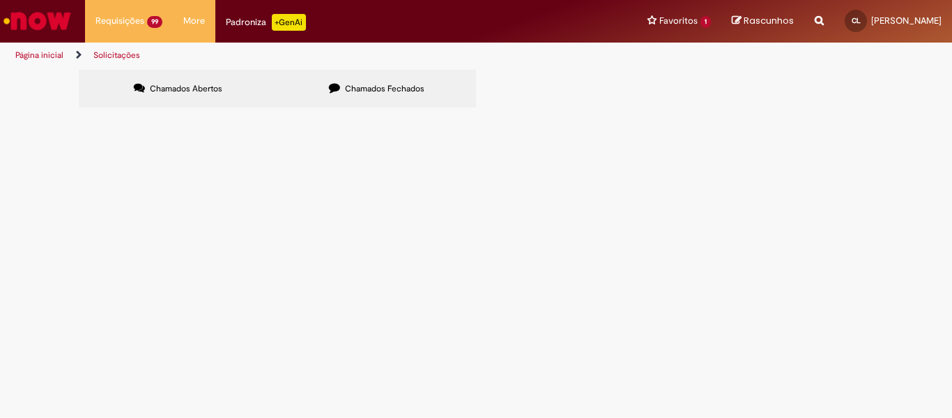
click at [0, 0] on input "Pesquisar" at bounding box center [0, 0] width 0 height 0
paste input "*********"
type input "*********"
click at [0, 0] on span "Pesquisar" at bounding box center [0, 0] width 0 height 0
drag, startPoint x: 781, startPoint y: 140, endPoint x: 738, endPoint y: 149, distance: 44.2
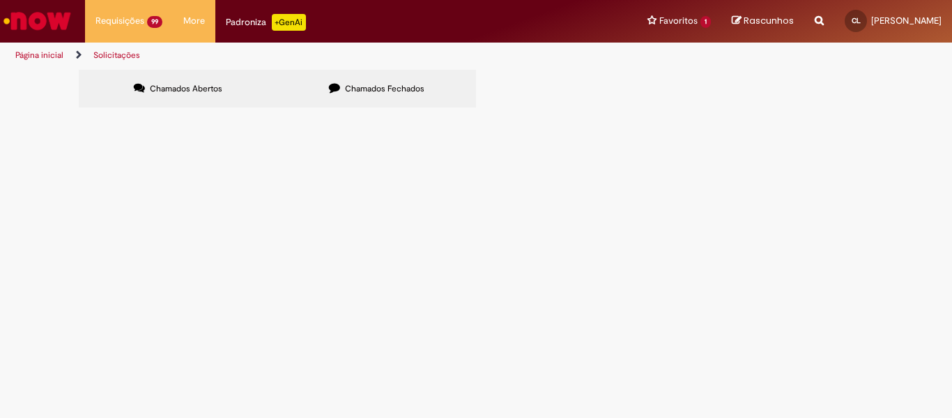
click at [0, 0] on span "Pesquisar" at bounding box center [0, 0] width 0 height 0
click at [0, 0] on span "Informações Adicionais Solicitadas" at bounding box center [0, 0] width 0 height 0
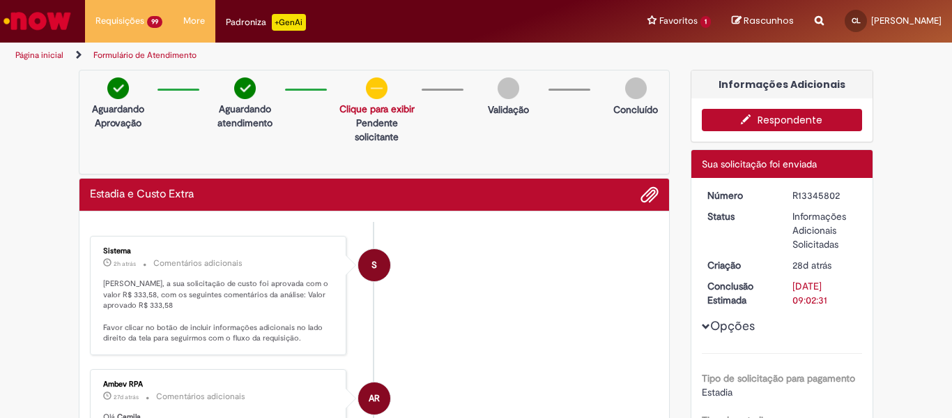
click at [720, 126] on button "Respondente" at bounding box center [782, 120] width 161 height 22
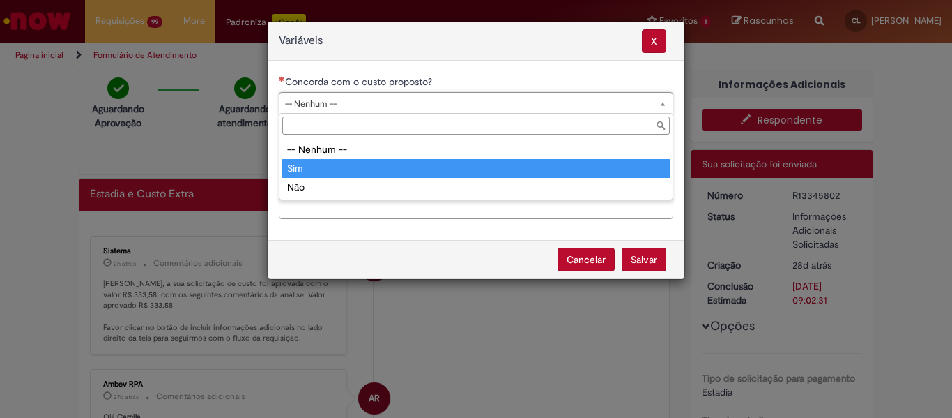
type input "***"
select select "***"
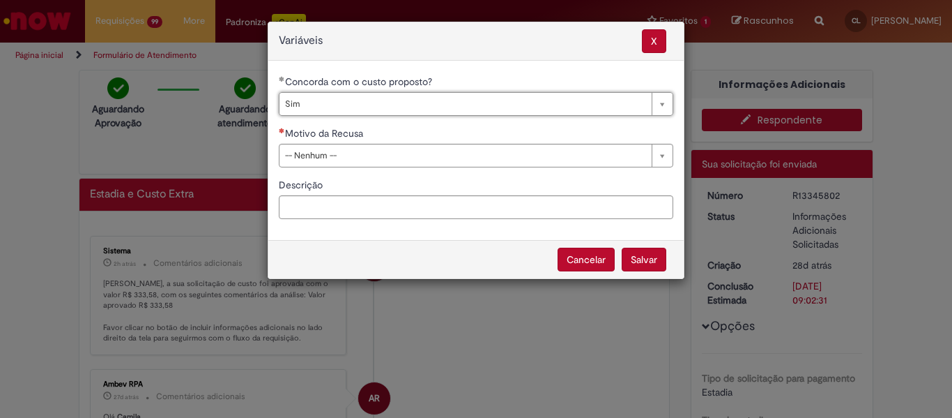
drag, startPoint x: 451, startPoint y: 158, endPoint x: 448, endPoint y: 179, distance: 21.8
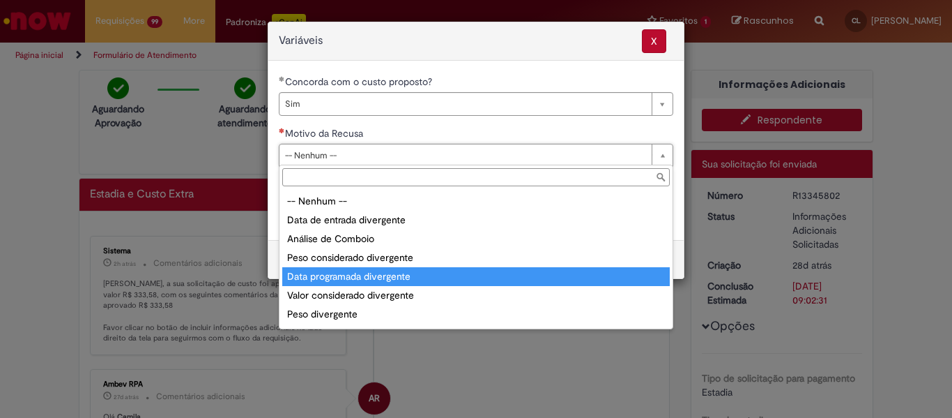
scroll to position [54, 0]
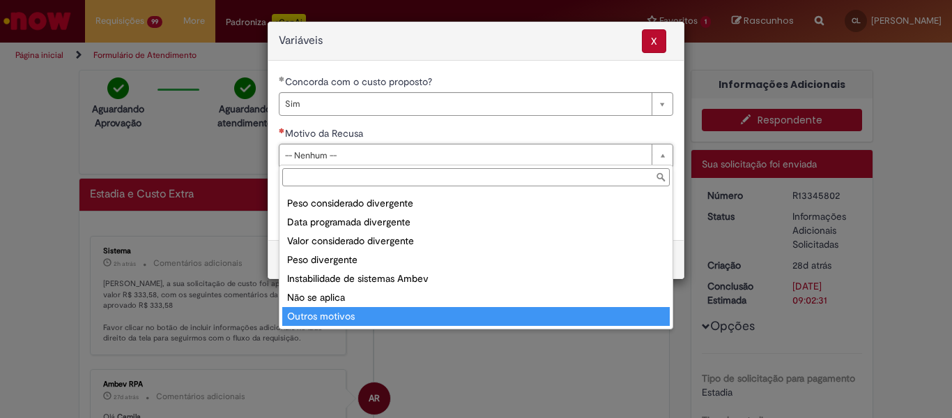
type input "**********"
select select "**********"
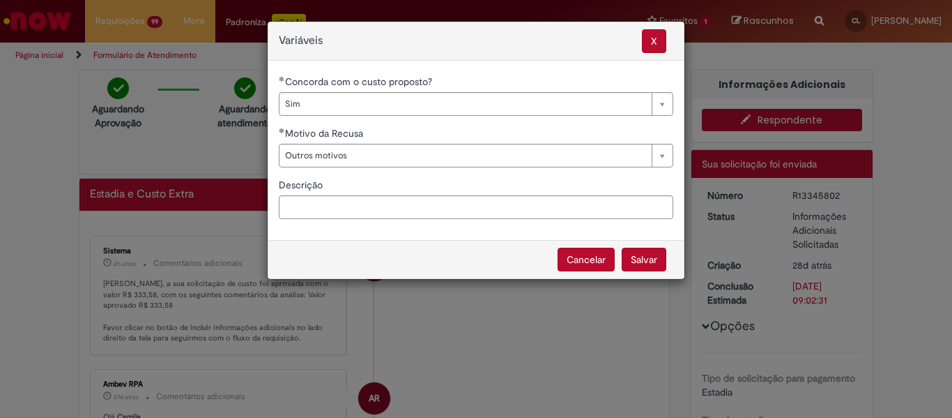
click at [636, 261] on button "Salvar" at bounding box center [644, 260] width 45 height 24
select select "***"
select select "**********"
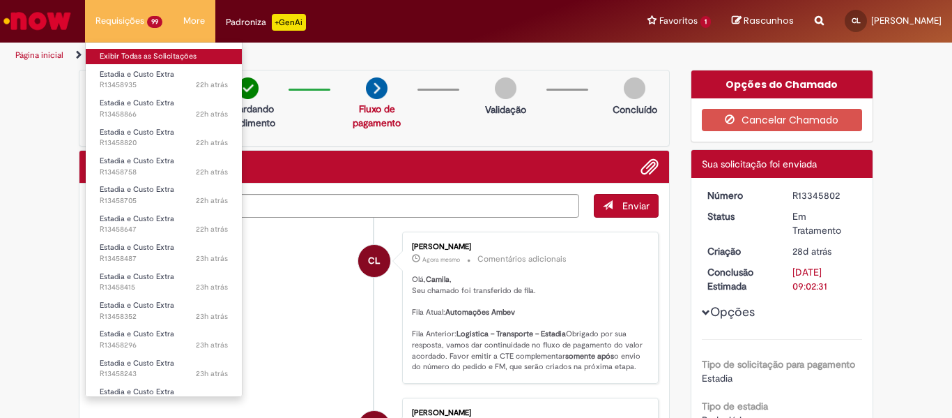
click at [176, 53] on link "Exibir Todas as Solicitações" at bounding box center [164, 56] width 156 height 15
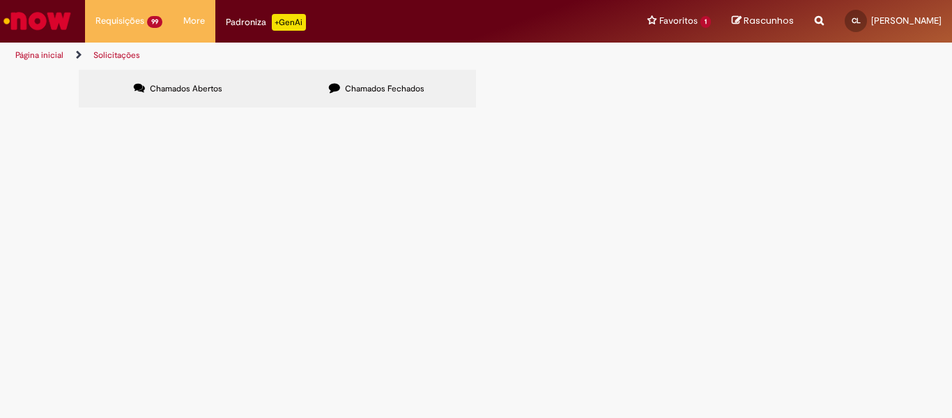
click at [0, 0] on input "Pesquisar" at bounding box center [0, 0] width 0 height 0
paste input "*********"
type input "*********"
click at [0, 0] on span "Pesquisar" at bounding box center [0, 0] width 0 height 0
click at [0, 0] on span "Informações Adicionais Solicitadas" at bounding box center [0, 0] width 0 height 0
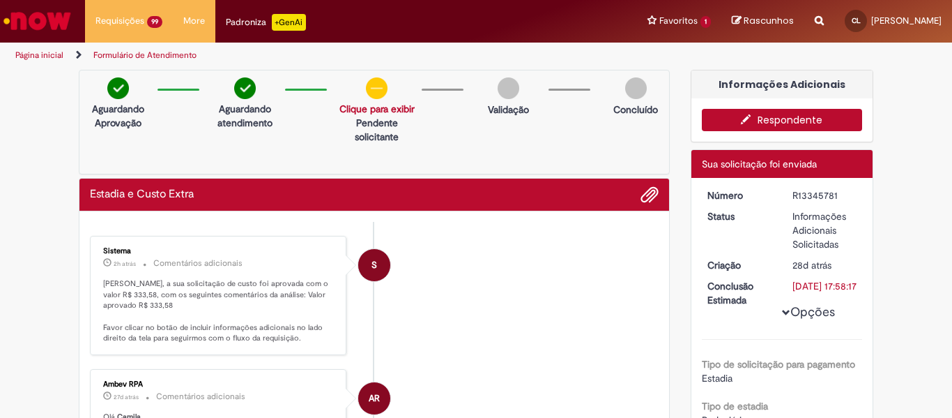
click at [720, 125] on button "Respondente" at bounding box center [782, 120] width 161 height 22
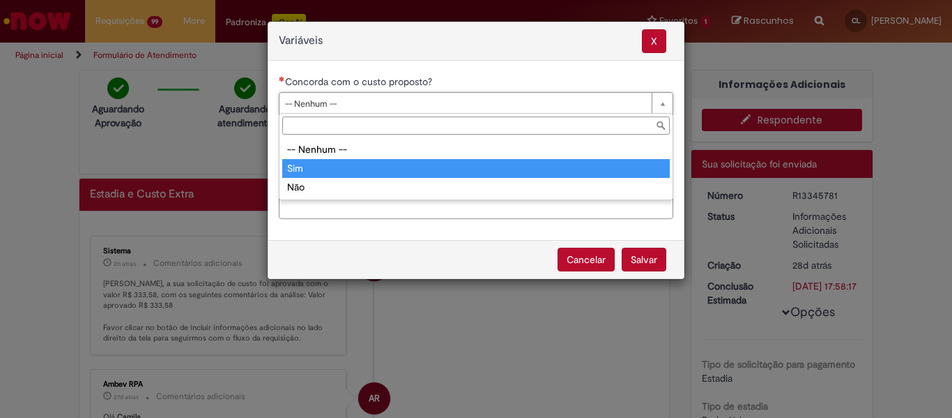
type input "***"
select select "***"
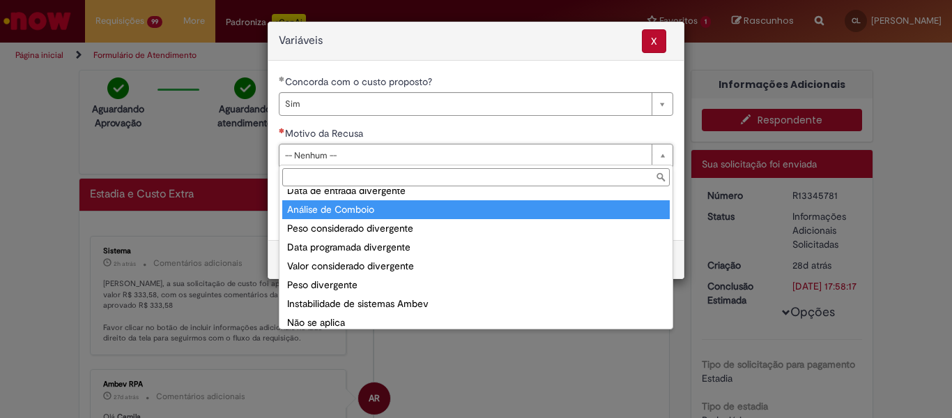
scroll to position [54, 0]
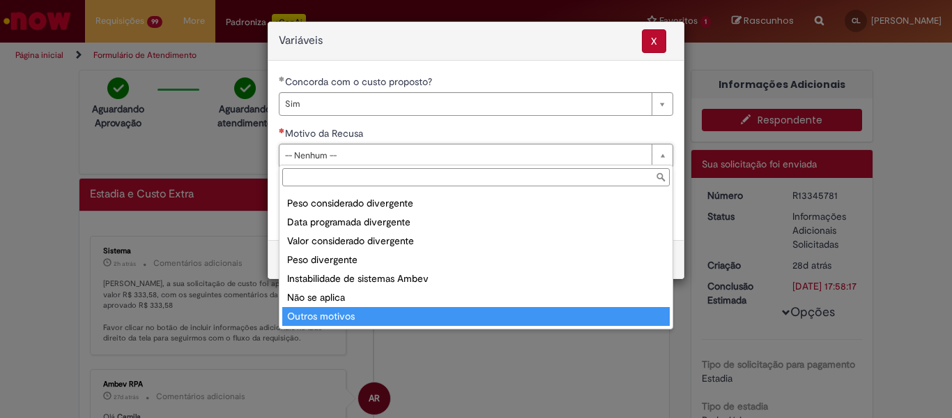
drag, startPoint x: 425, startPoint y: 314, endPoint x: 463, endPoint y: 313, distance: 37.7
type input "**********"
select select "**********"
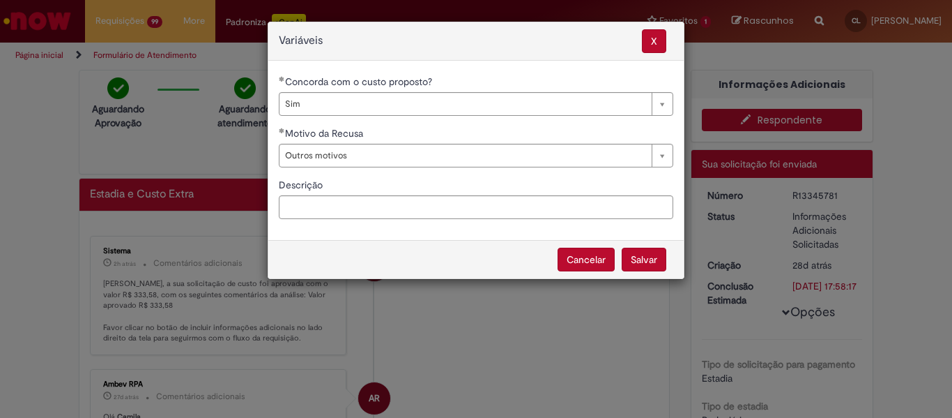
click at [652, 264] on button "Salvar" at bounding box center [644, 260] width 45 height 24
select select "***"
select select "**********"
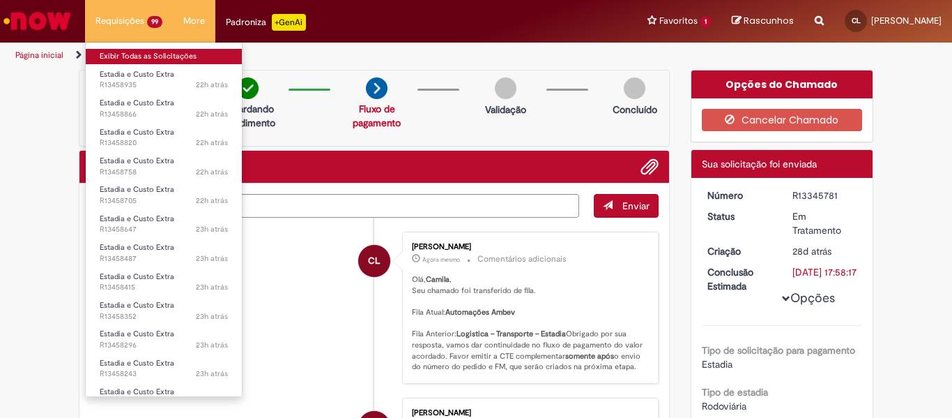
click at [180, 57] on link "Exibir Todas as Solicitações" at bounding box center [164, 56] width 156 height 15
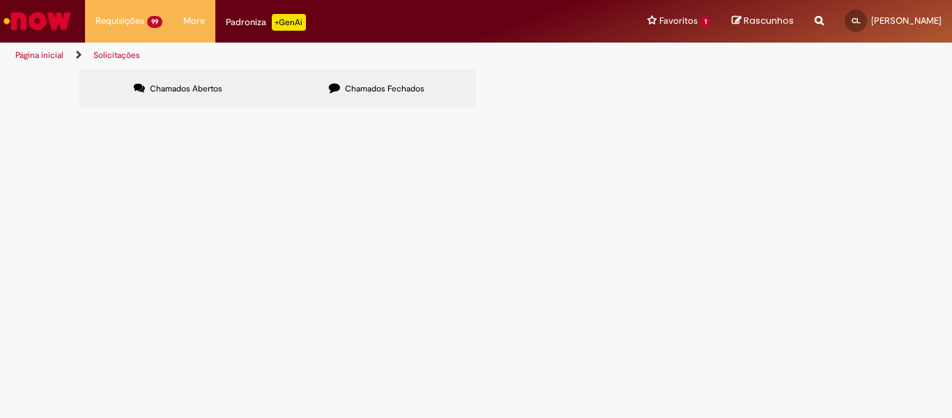
scroll to position [311, 0]
click at [0, 0] on link at bounding box center [0, 0] width 0 height 0
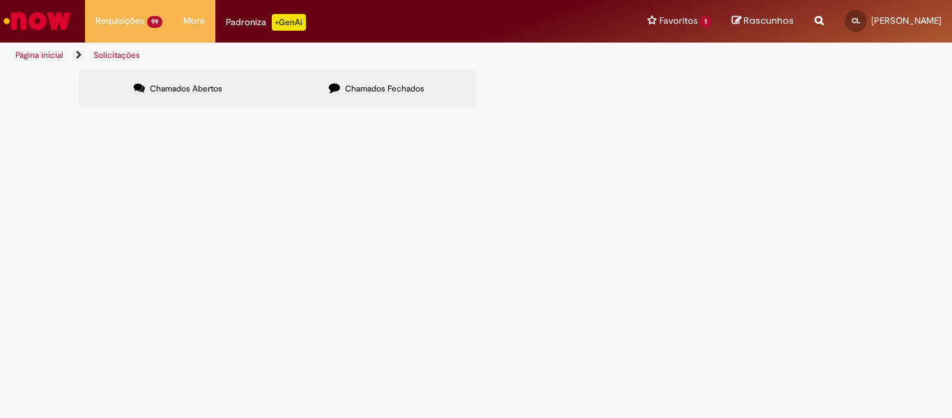
click at [0, 0] on icon at bounding box center [0, 0] width 0 height 0
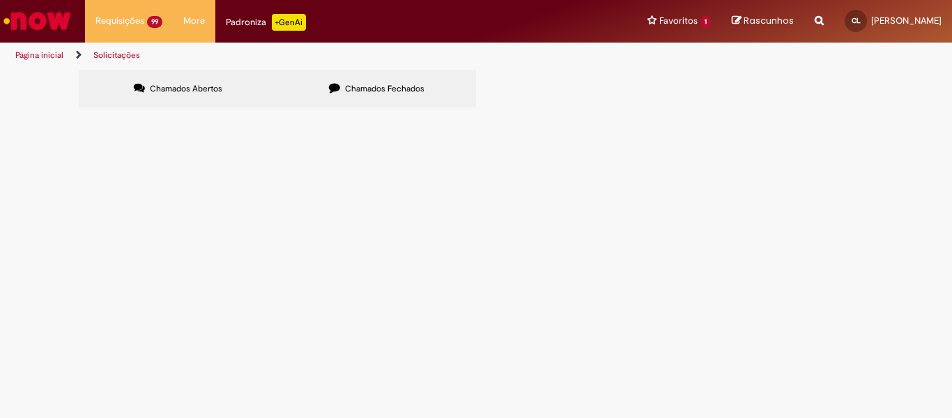
click at [0, 0] on icon at bounding box center [0, 0] width 0 height 0
click at [0, 0] on link at bounding box center [0, 0] width 0 height 0
click at [0, 0] on icon at bounding box center [0, 0] width 0 height 0
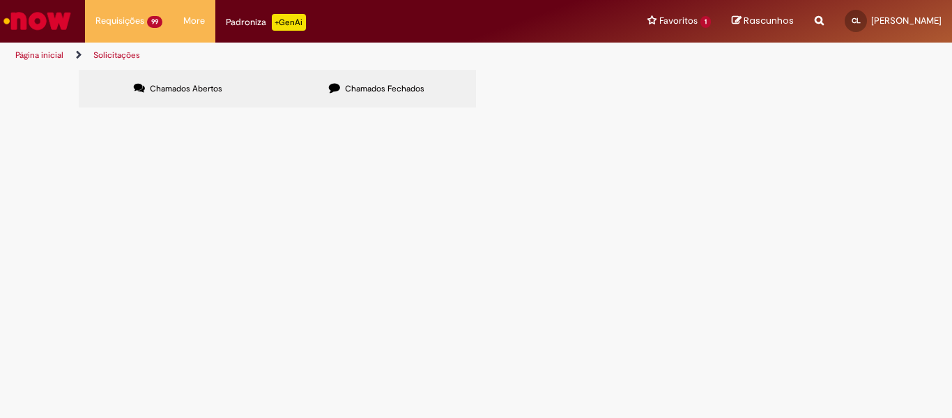
click at [0, 0] on icon at bounding box center [0, 0] width 0 height 0
click at [0, 0] on link at bounding box center [0, 0] width 0 height 0
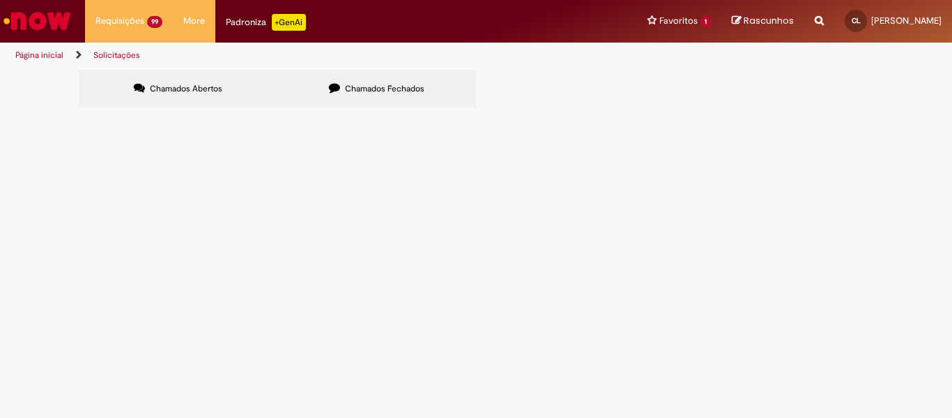
click at [0, 0] on icon at bounding box center [0, 0] width 0 height 0
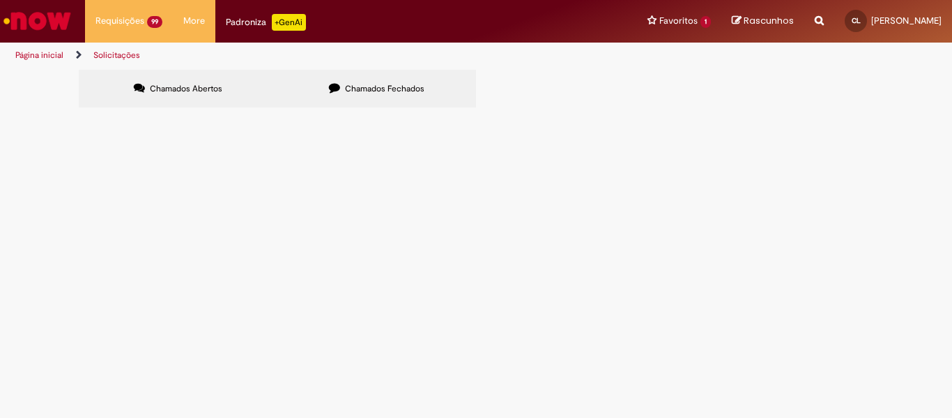
click at [0, 0] on icon at bounding box center [0, 0] width 0 height 0
click at [0, 0] on link at bounding box center [0, 0] width 0 height 0
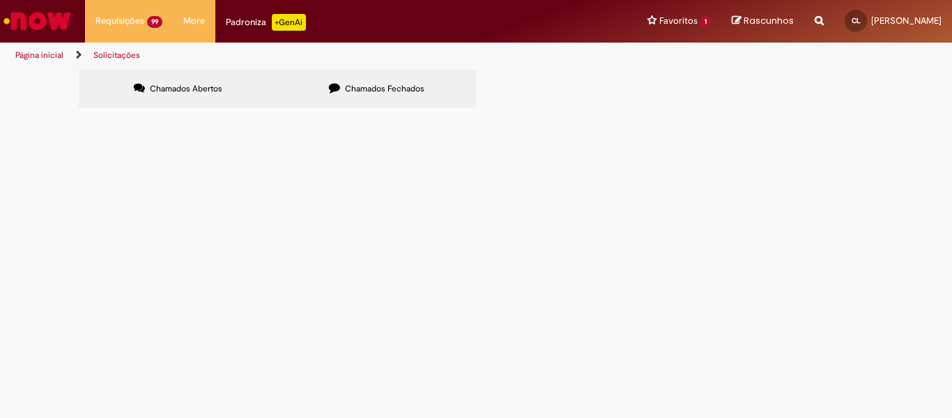
click at [0, 0] on icon at bounding box center [0, 0] width 0 height 0
click at [0, 0] on link at bounding box center [0, 0] width 0 height 0
click at [0, 0] on icon at bounding box center [0, 0] width 0 height 0
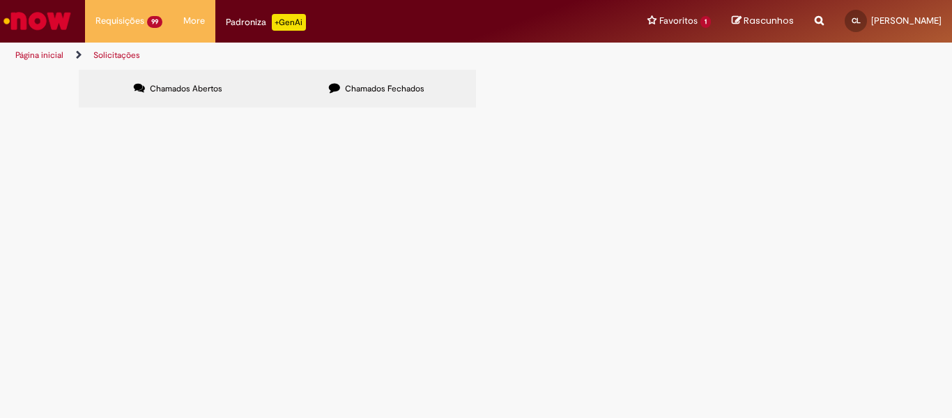
click at [0, 0] on icon at bounding box center [0, 0] width 0 height 0
click at [0, 0] on link at bounding box center [0, 0] width 0 height 0
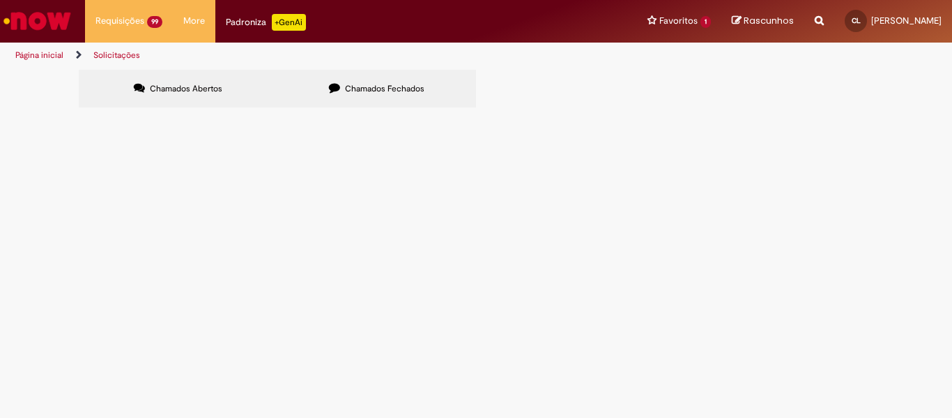
click at [0, 0] on link at bounding box center [0, 0] width 0 height 0
click at [0, 0] on icon at bounding box center [0, 0] width 0 height 0
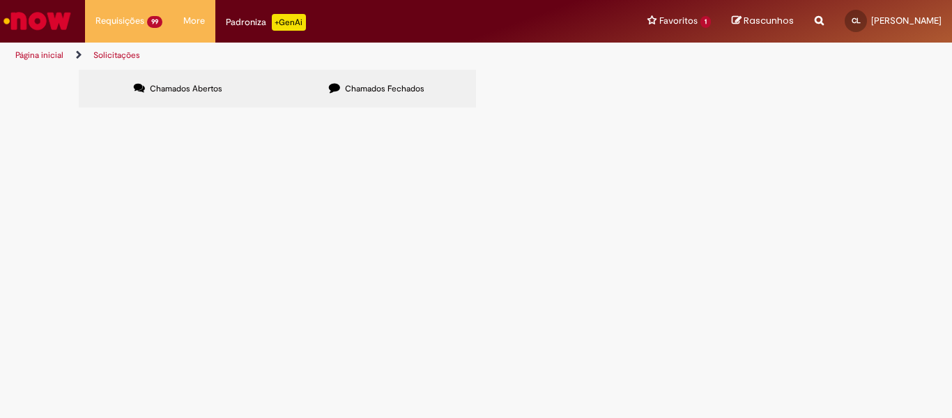
click at [0, 0] on link at bounding box center [0, 0] width 0 height 0
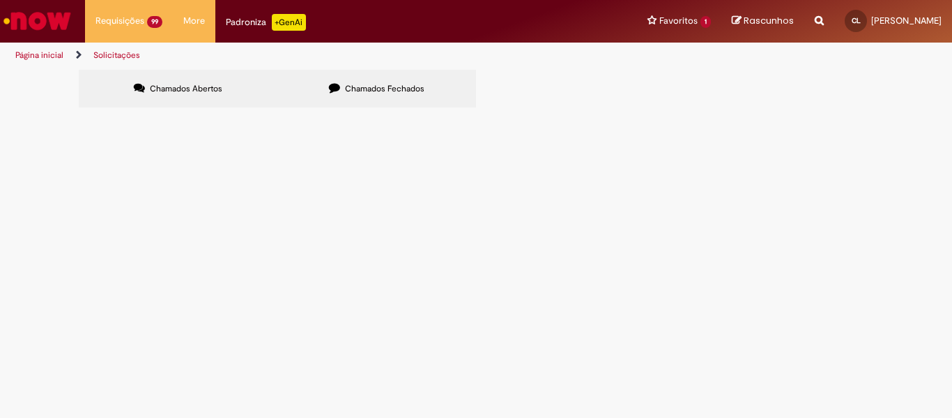
scroll to position [311, 0]
click at [0, 0] on icon at bounding box center [0, 0] width 0 height 0
click at [0, 0] on link at bounding box center [0, 0] width 0 height 0
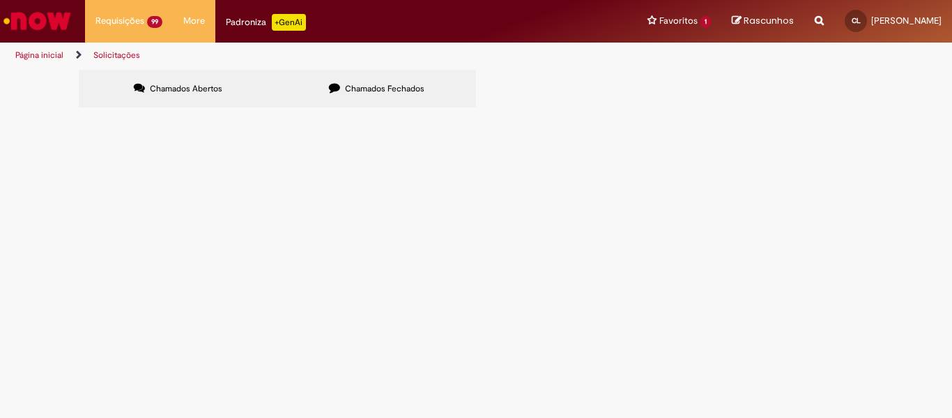
click at [0, 0] on link at bounding box center [0, 0] width 0 height 0
click at [0, 0] on icon at bounding box center [0, 0] width 0 height 0
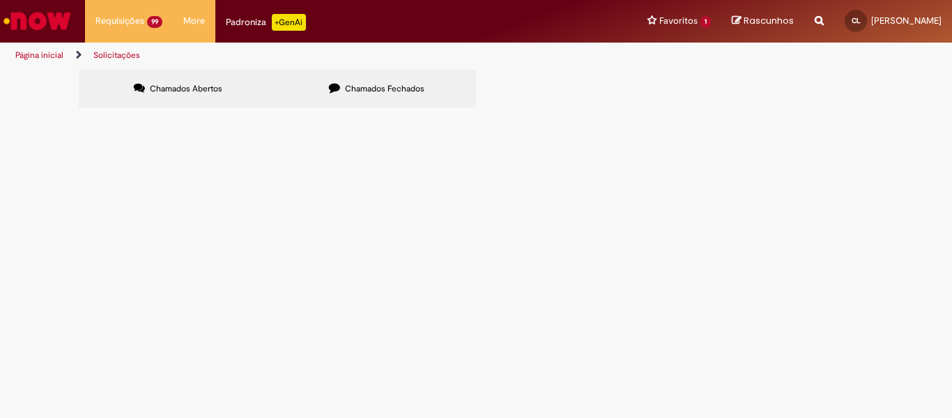
click at [0, 0] on icon at bounding box center [0, 0] width 0 height 0
click at [0, 0] on link at bounding box center [0, 0] width 0 height 0
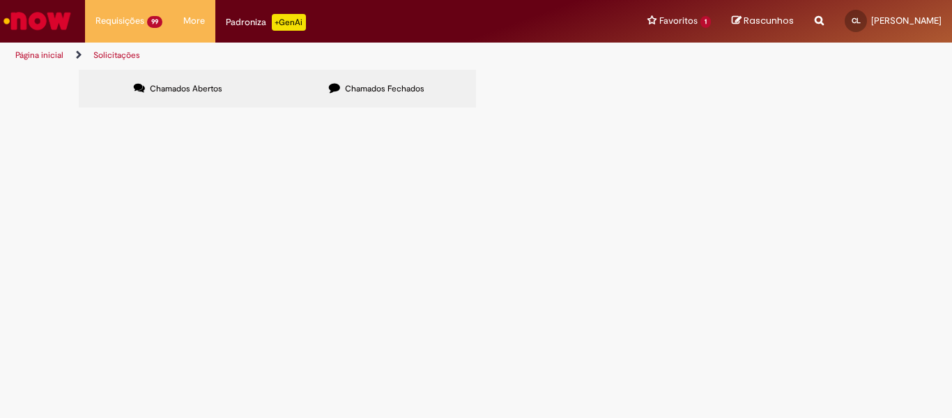
click at [0, 0] on link at bounding box center [0, 0] width 0 height 0
click at [0, 0] on icon at bounding box center [0, 0] width 0 height 0
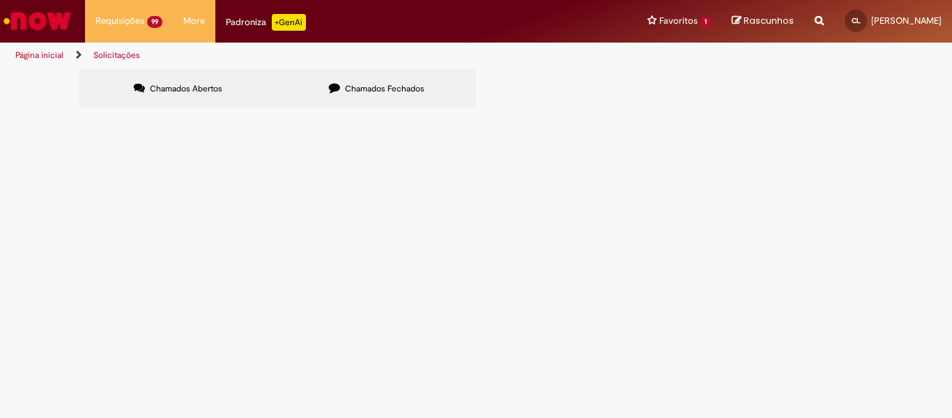
click at [0, 0] on link at bounding box center [0, 0] width 0 height 0
click at [0, 0] on icon at bounding box center [0, 0] width 0 height 0
click at [0, 0] on link at bounding box center [0, 0] width 0 height 0
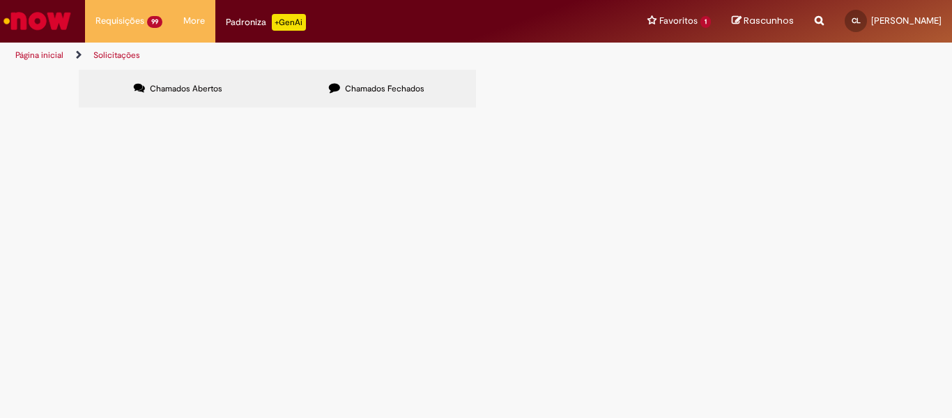
click at [0, 0] on link at bounding box center [0, 0] width 0 height 0
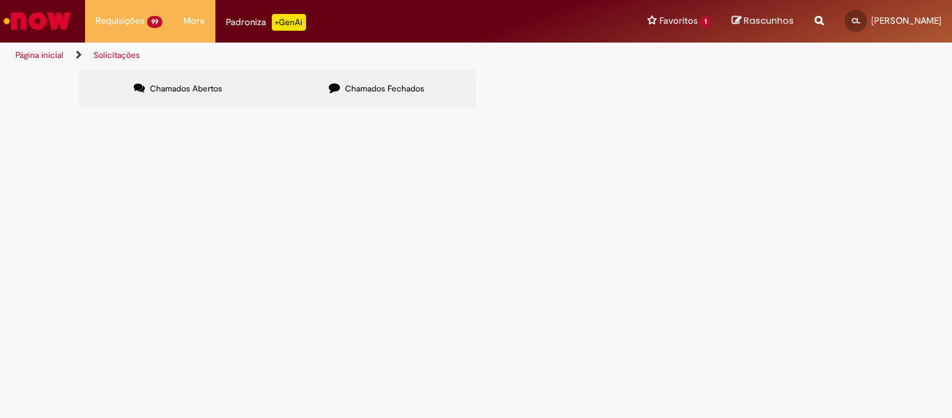
click at [0, 0] on link at bounding box center [0, 0] width 0 height 0
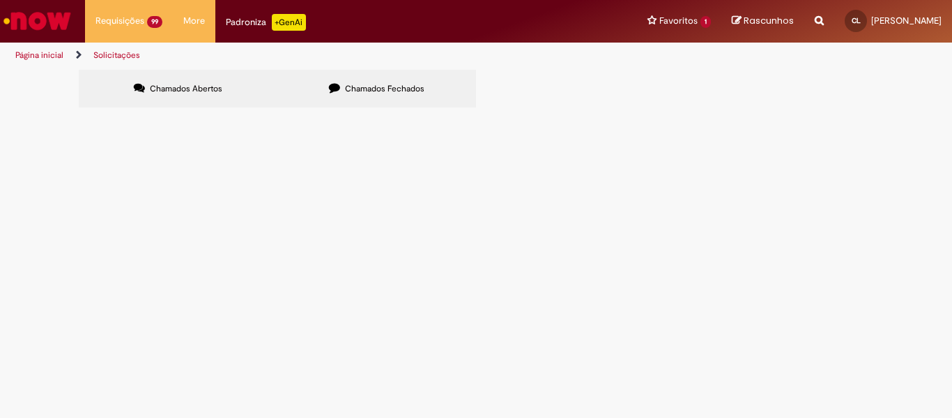
click at [0, 0] on icon at bounding box center [0, 0] width 0 height 0
click at [0, 0] on link at bounding box center [0, 0] width 0 height 0
click at [0, 0] on icon at bounding box center [0, 0] width 0 height 0
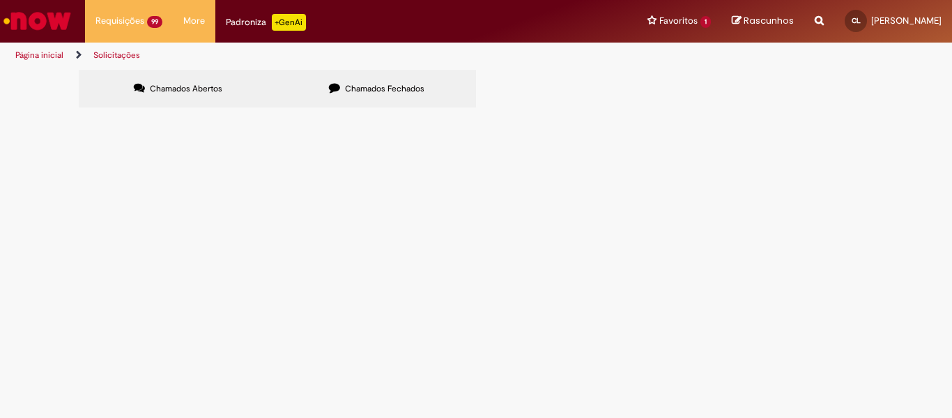
click at [0, 0] on icon at bounding box center [0, 0] width 0 height 0
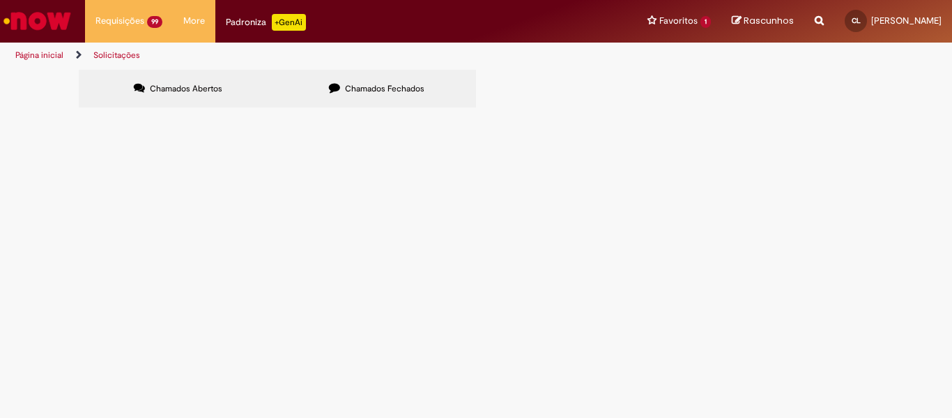
click at [0, 0] on link at bounding box center [0, 0] width 0 height 0
click at [0, 0] on div at bounding box center [0, 0] width 0 height 0
click at [0, 0] on link at bounding box center [0, 0] width 0 height 0
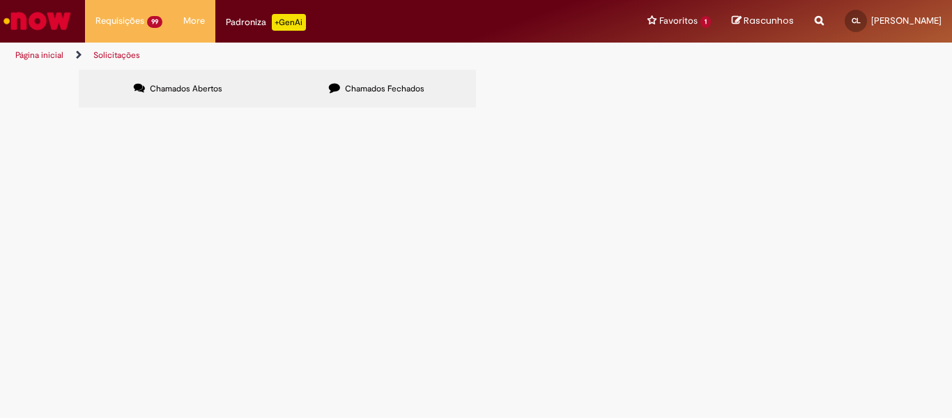
click at [0, 0] on link at bounding box center [0, 0] width 0 height 0
click at [0, 0] on icon at bounding box center [0, 0] width 0 height 0
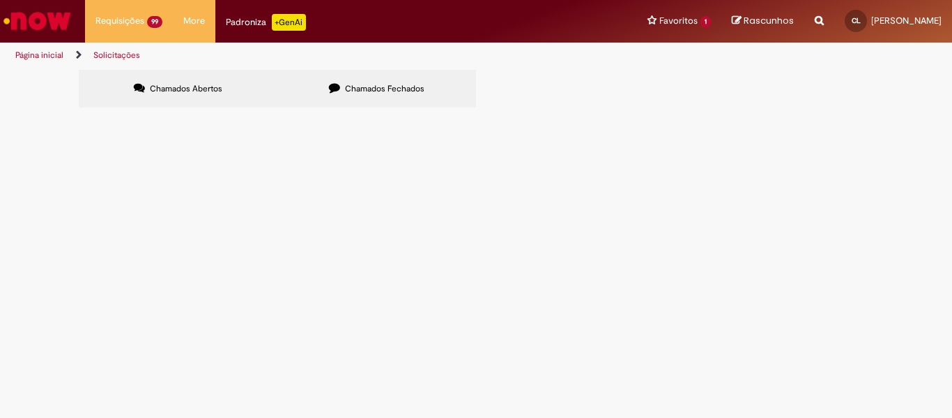
click at [0, 0] on icon at bounding box center [0, 0] width 0 height 0
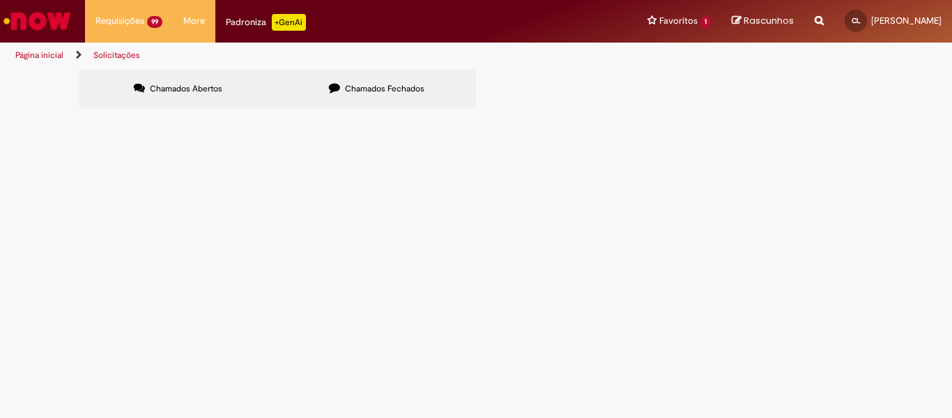
click at [0, 0] on icon at bounding box center [0, 0] width 0 height 0
click at [0, 0] on link at bounding box center [0, 0] width 0 height 0
click at [0, 0] on icon at bounding box center [0, 0] width 0 height 0
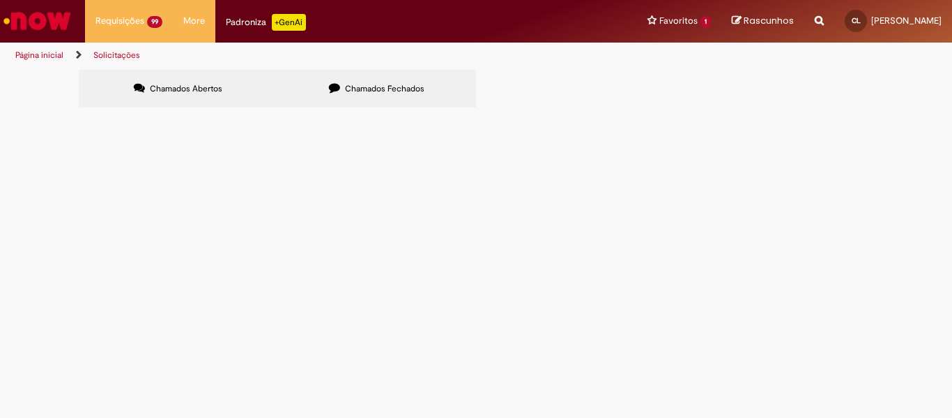
click at [0, 0] on icon at bounding box center [0, 0] width 0 height 0
click at [0, 0] on link at bounding box center [0, 0] width 0 height 0
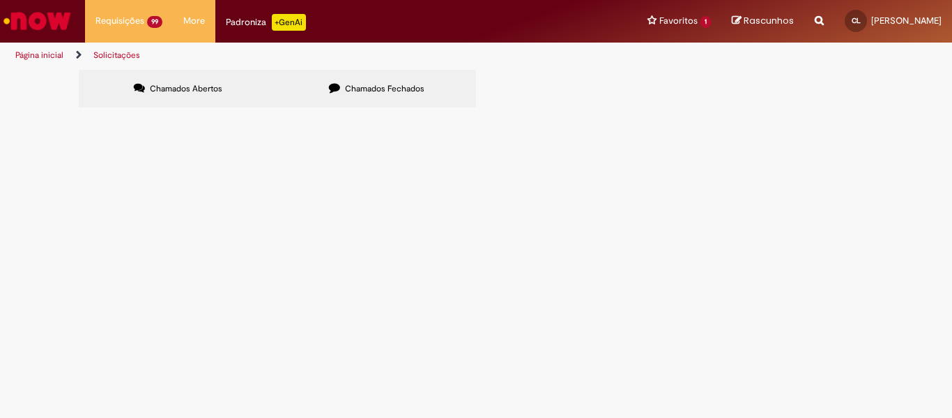
click at [0, 0] on link at bounding box center [0, 0] width 0 height 0
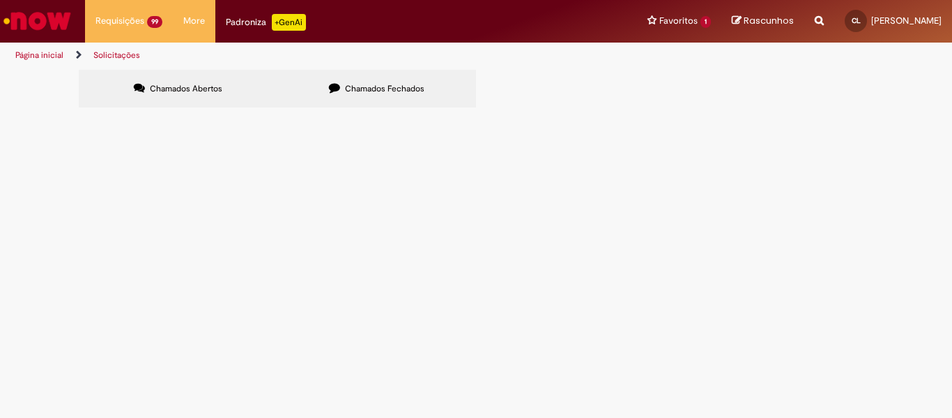
click at [0, 0] on link at bounding box center [0, 0] width 0 height 0
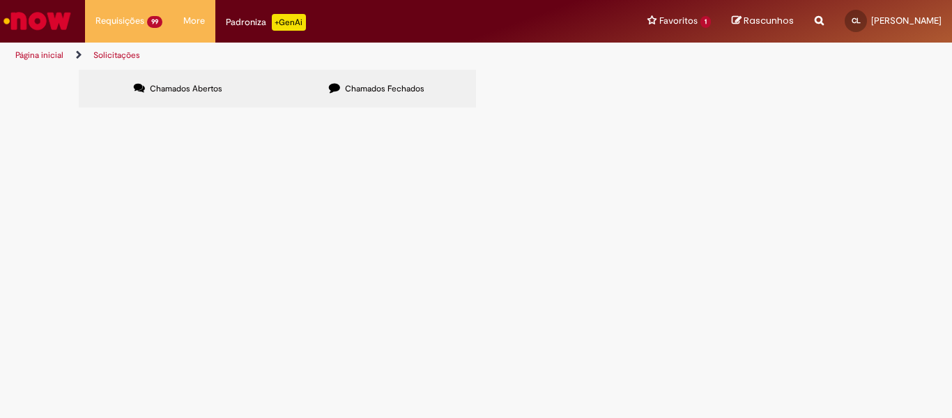
click at [0, 0] on icon at bounding box center [0, 0] width 0 height 0
click at [0, 0] on link at bounding box center [0, 0] width 0 height 0
click at [0, 0] on icon at bounding box center [0, 0] width 0 height 0
click at [0, 0] on link at bounding box center [0, 0] width 0 height 0
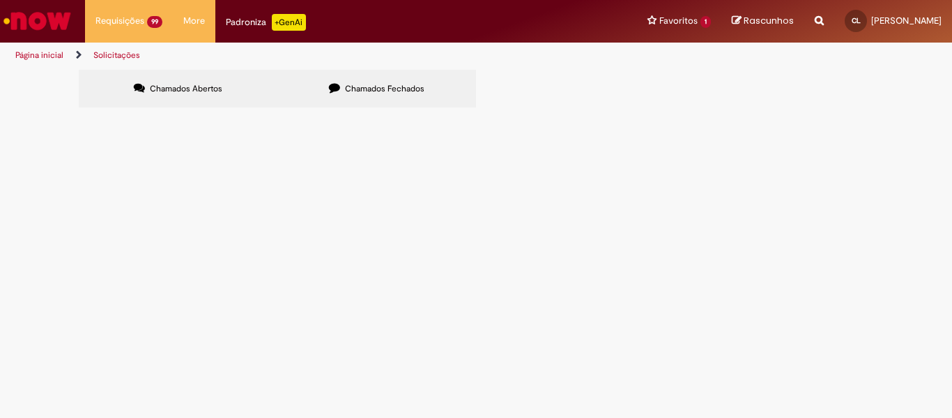
click at [0, 0] on link at bounding box center [0, 0] width 0 height 0
click at [0, 0] on icon at bounding box center [0, 0] width 0 height 0
click at [0, 0] on link at bounding box center [0, 0] width 0 height 0
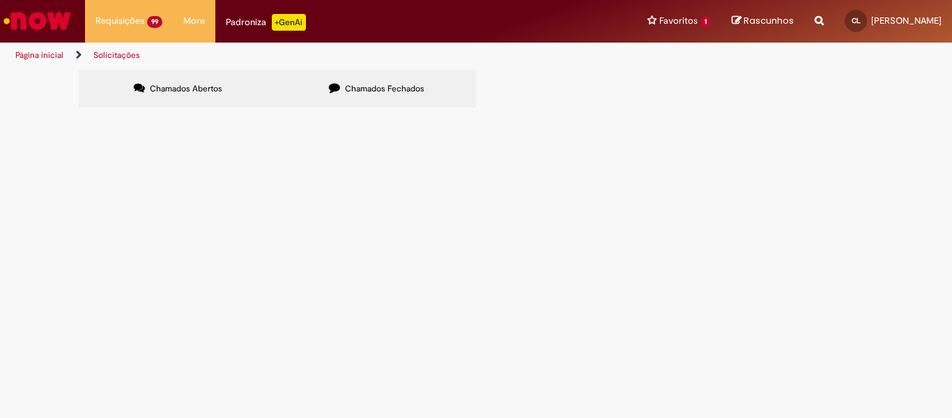
click at [0, 0] on icon at bounding box center [0, 0] width 0 height 0
click at [0, 0] on div at bounding box center [0, 0] width 0 height 0
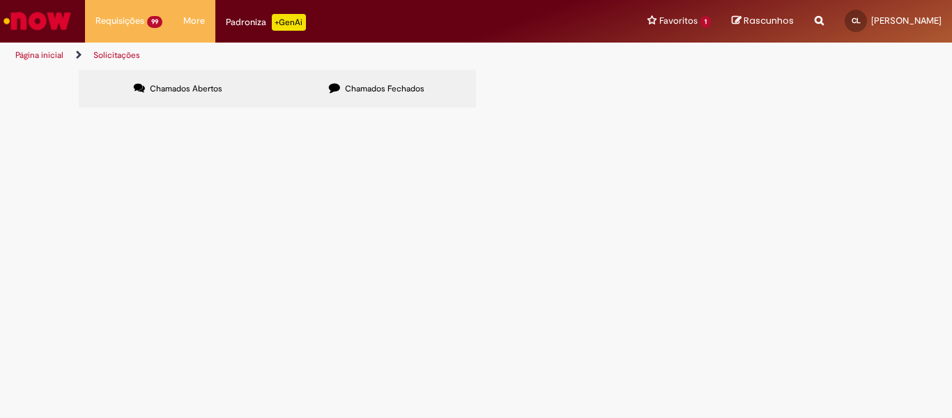
click at [0, 0] on div at bounding box center [0, 0] width 0 height 0
